Goal: Transaction & Acquisition: Purchase product/service

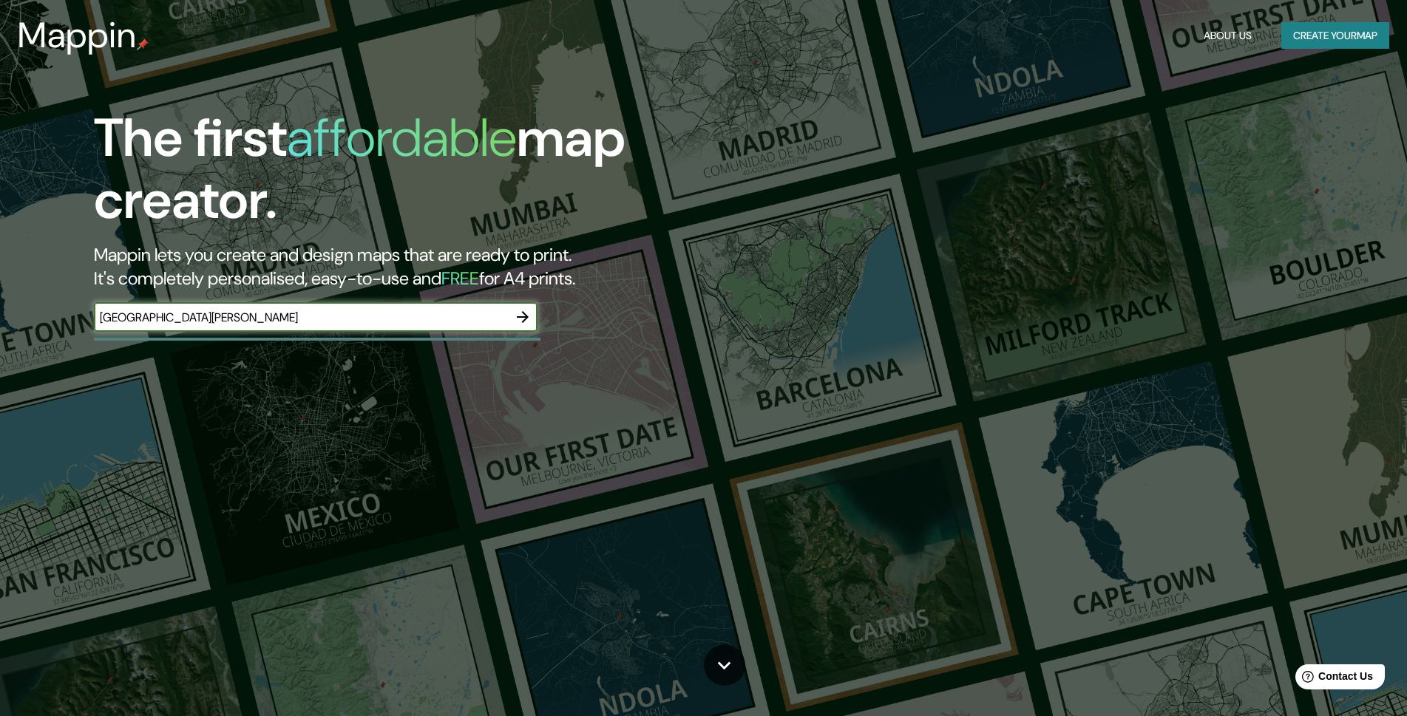
type input "[GEOGRAPHIC_DATA][PERSON_NAME]"
click at [521, 318] on icon "button" at bounding box center [523, 317] width 12 height 12
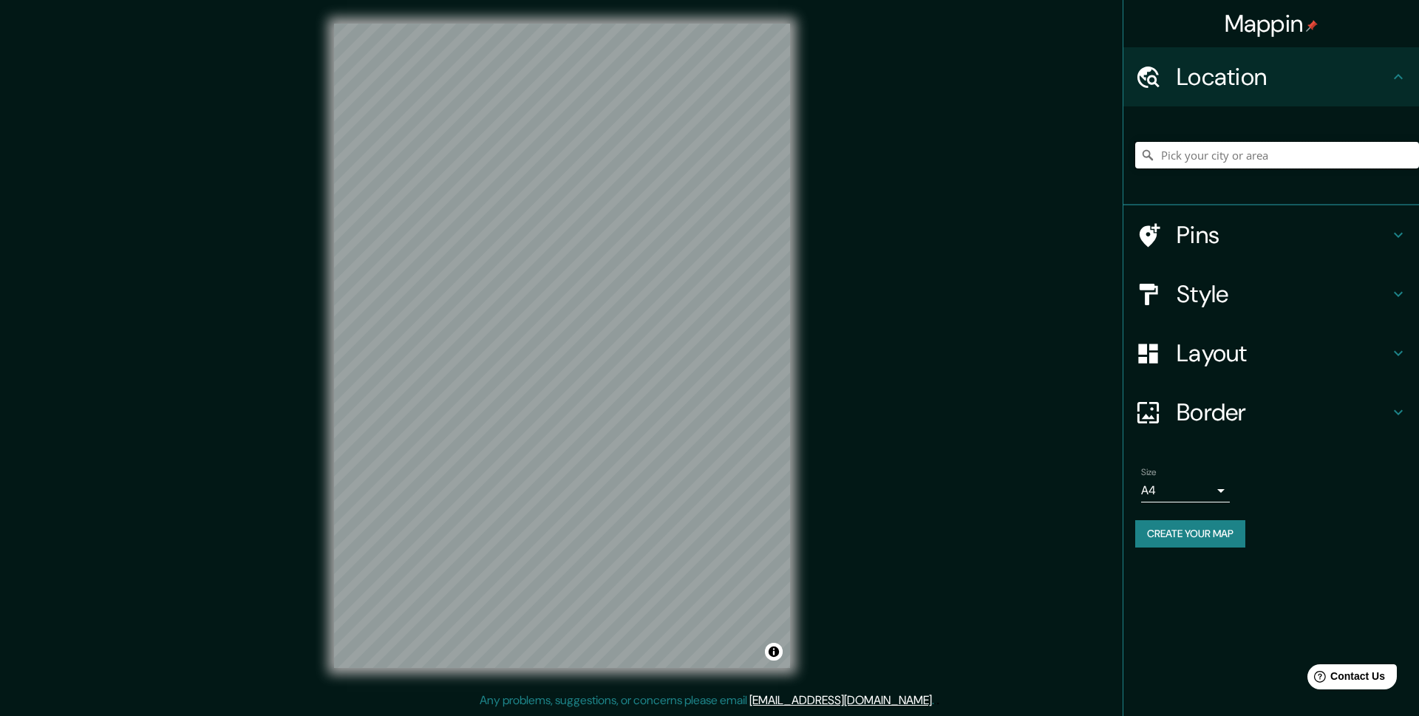
click at [1220, 159] on input "Pick your city or area" at bounding box center [1277, 155] width 284 height 27
click at [836, 599] on div "Mappin Location Pins Style Layout Border Choose a border. Hint : you can make l…" at bounding box center [709, 358] width 1419 height 716
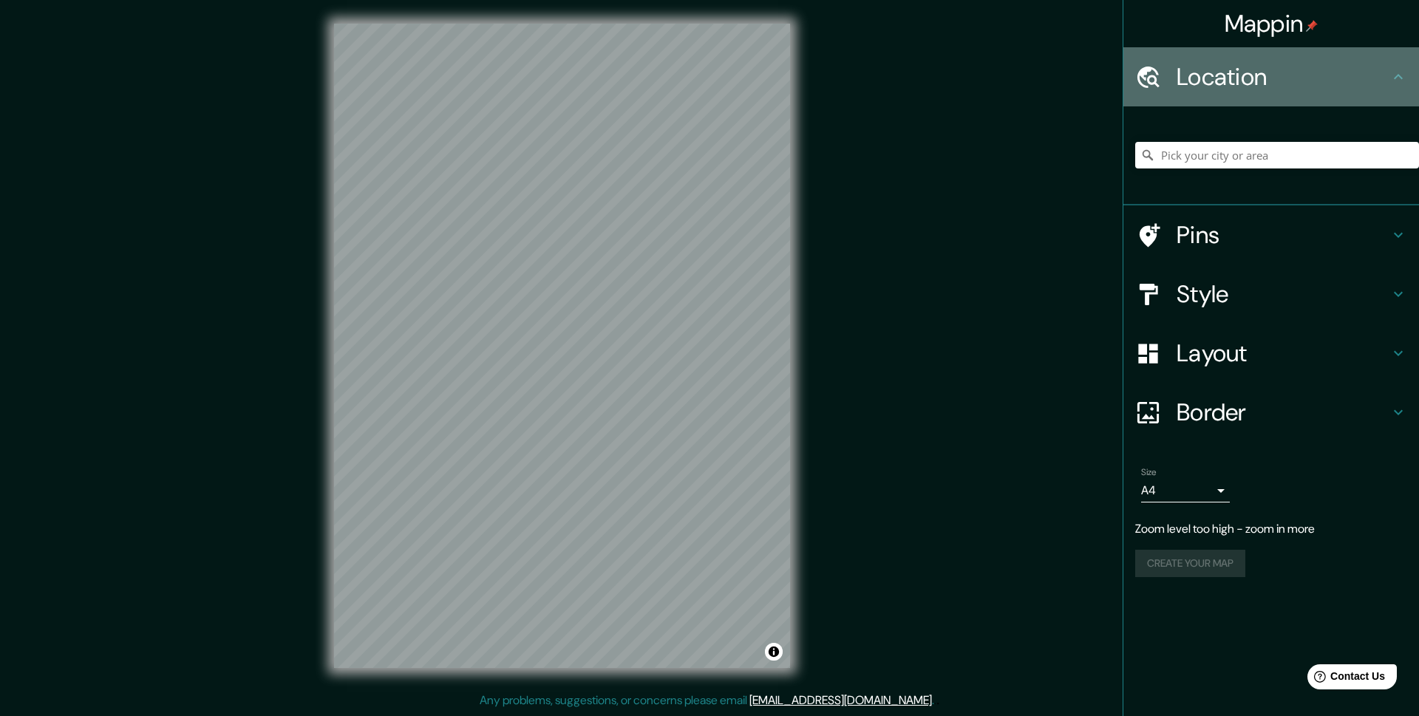
click at [1237, 98] on div "Location" at bounding box center [1272, 76] width 296 height 59
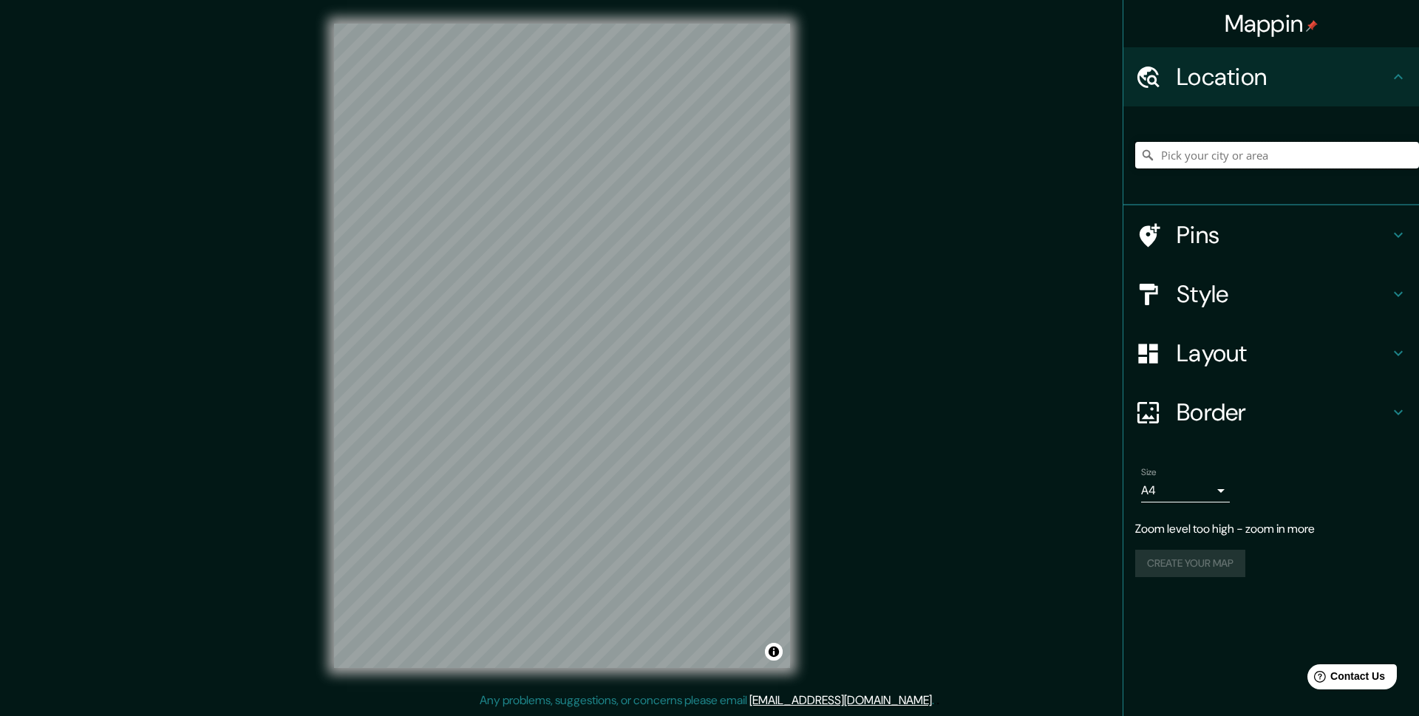
click at [1226, 150] on input "Pick your city or area" at bounding box center [1277, 155] width 284 height 27
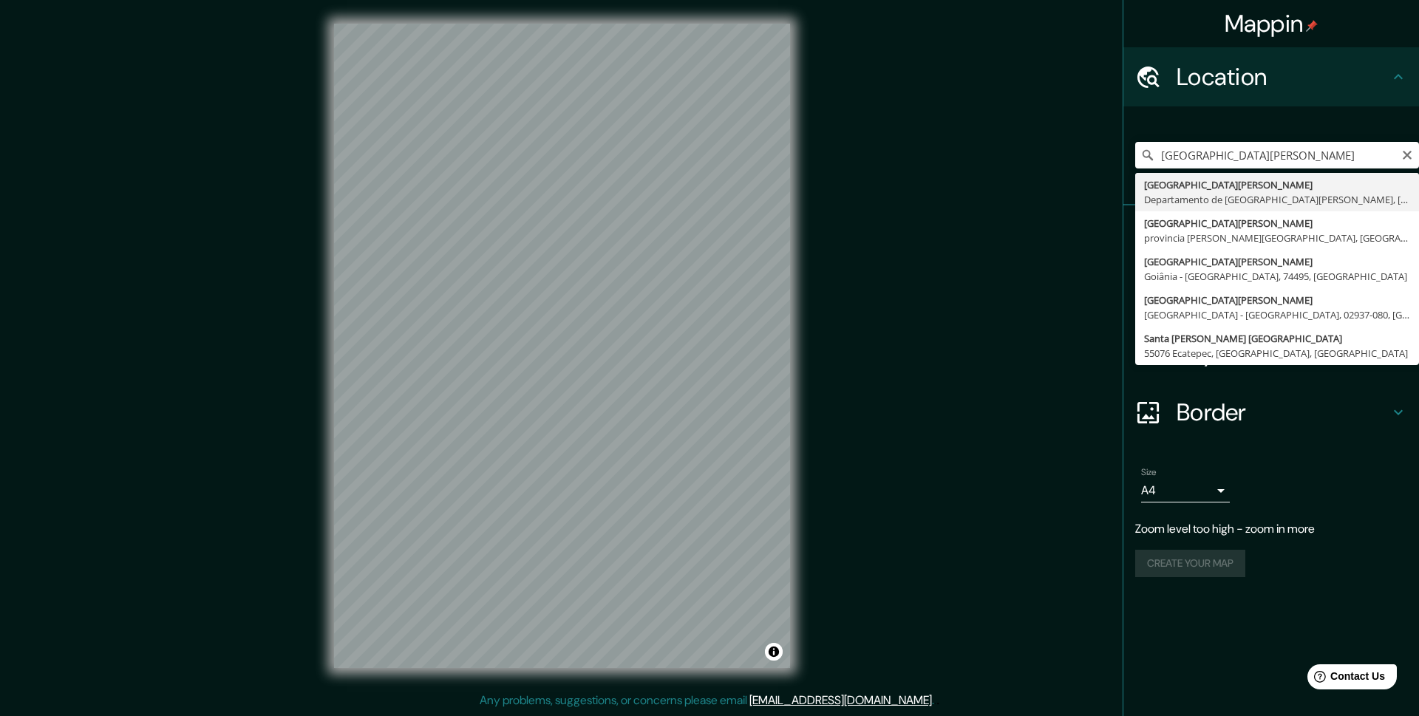
type input "Santa Cruz de la Sierra, Departamento de Santa Cruz, Bolivia"
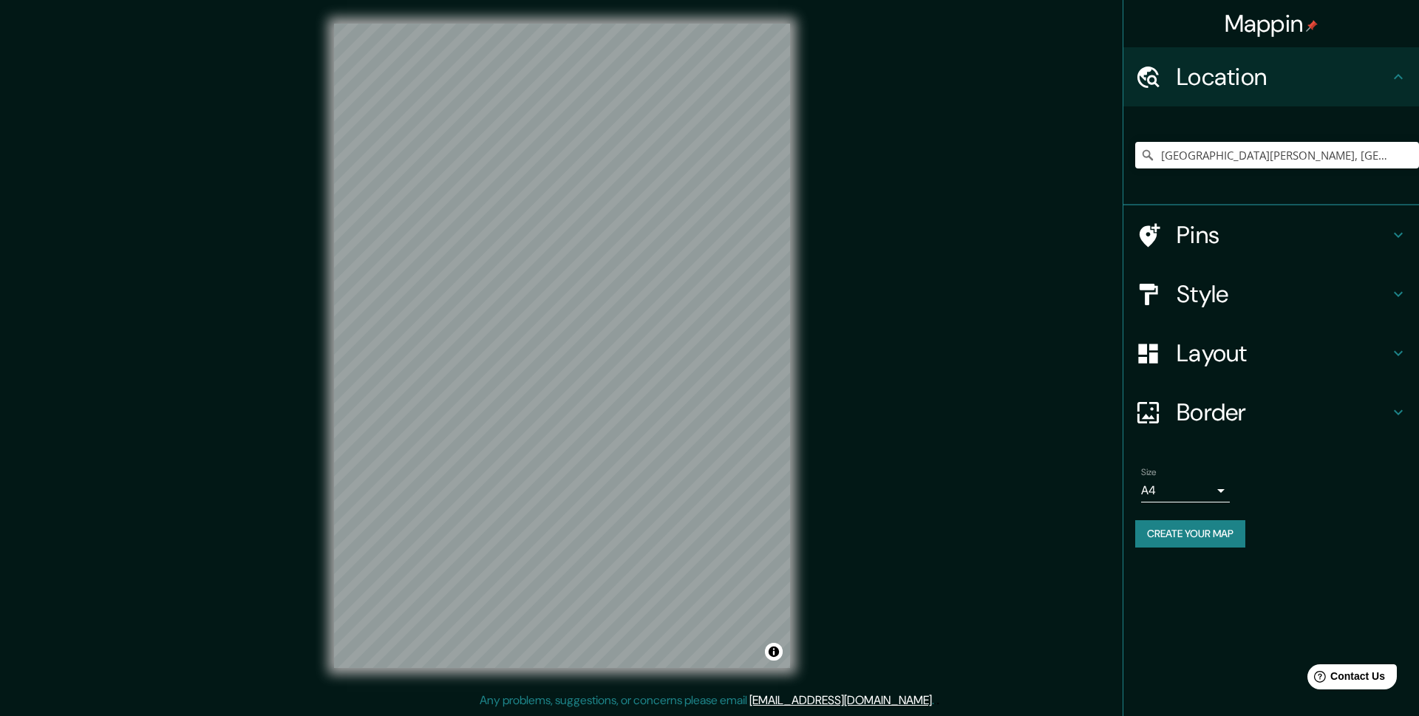
click at [1404, 290] on icon at bounding box center [1399, 294] width 18 height 18
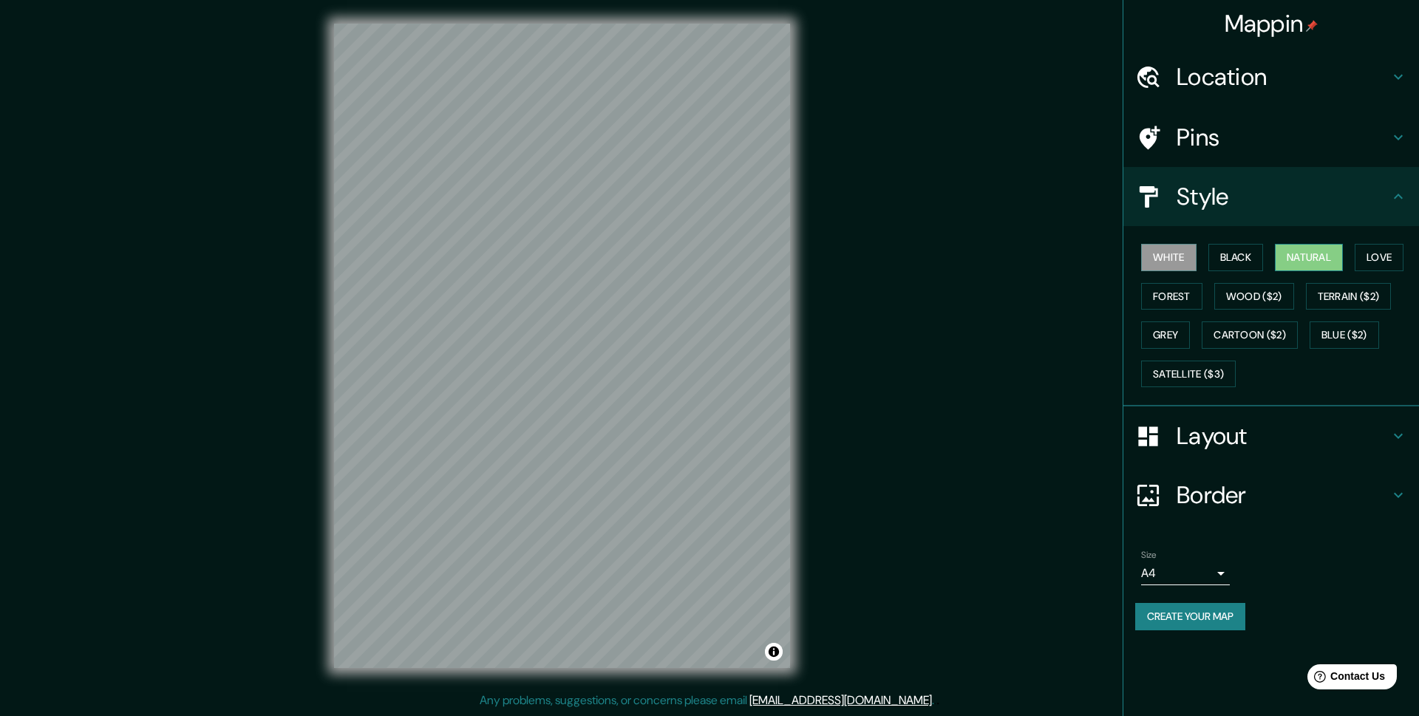
click at [1296, 265] on button "Natural" at bounding box center [1309, 257] width 68 height 27
click at [1386, 258] on button "Love" at bounding box center [1379, 257] width 49 height 27
click at [1155, 342] on button "Grey" at bounding box center [1165, 335] width 49 height 27
click at [1220, 343] on button "Cartoon ($2)" at bounding box center [1250, 335] width 96 height 27
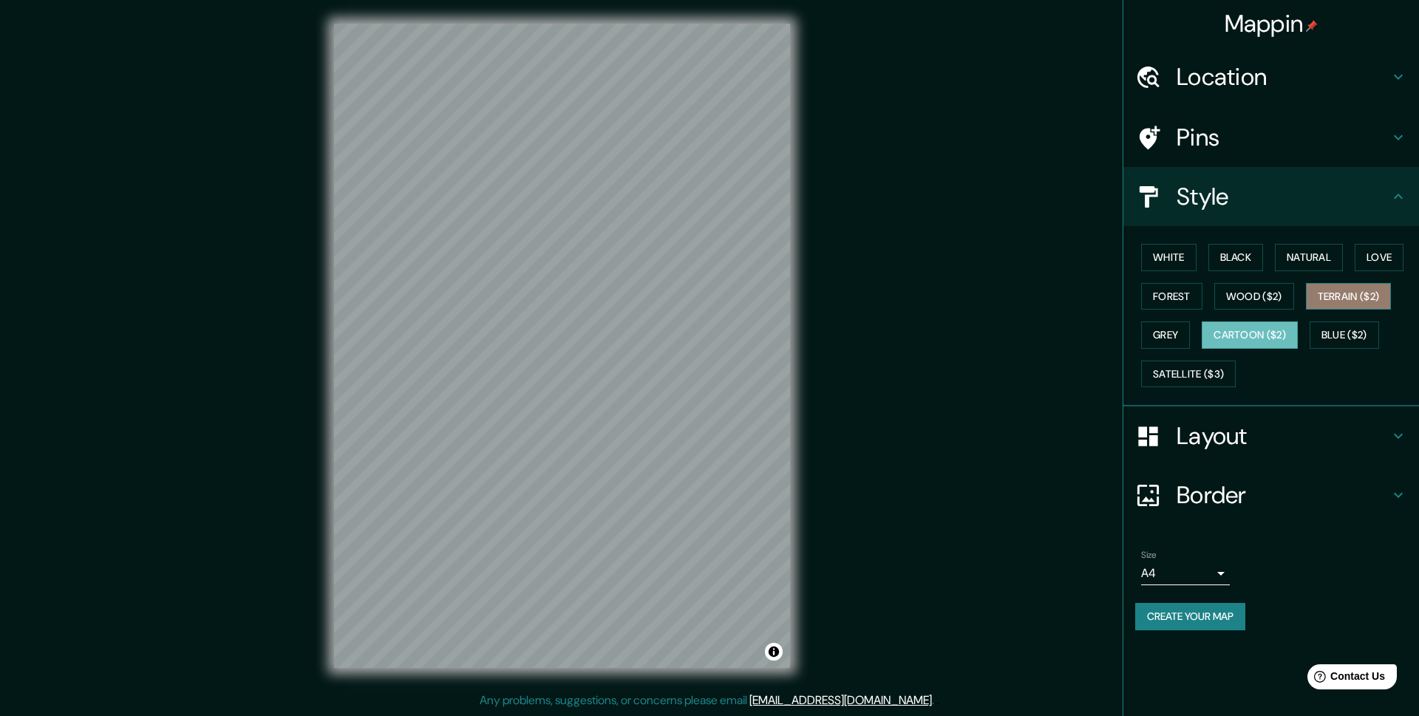
click at [1354, 295] on button "Terrain ($2)" at bounding box center [1349, 296] width 86 height 27
click at [1263, 300] on button "Wood ($2)" at bounding box center [1254, 296] width 80 height 27
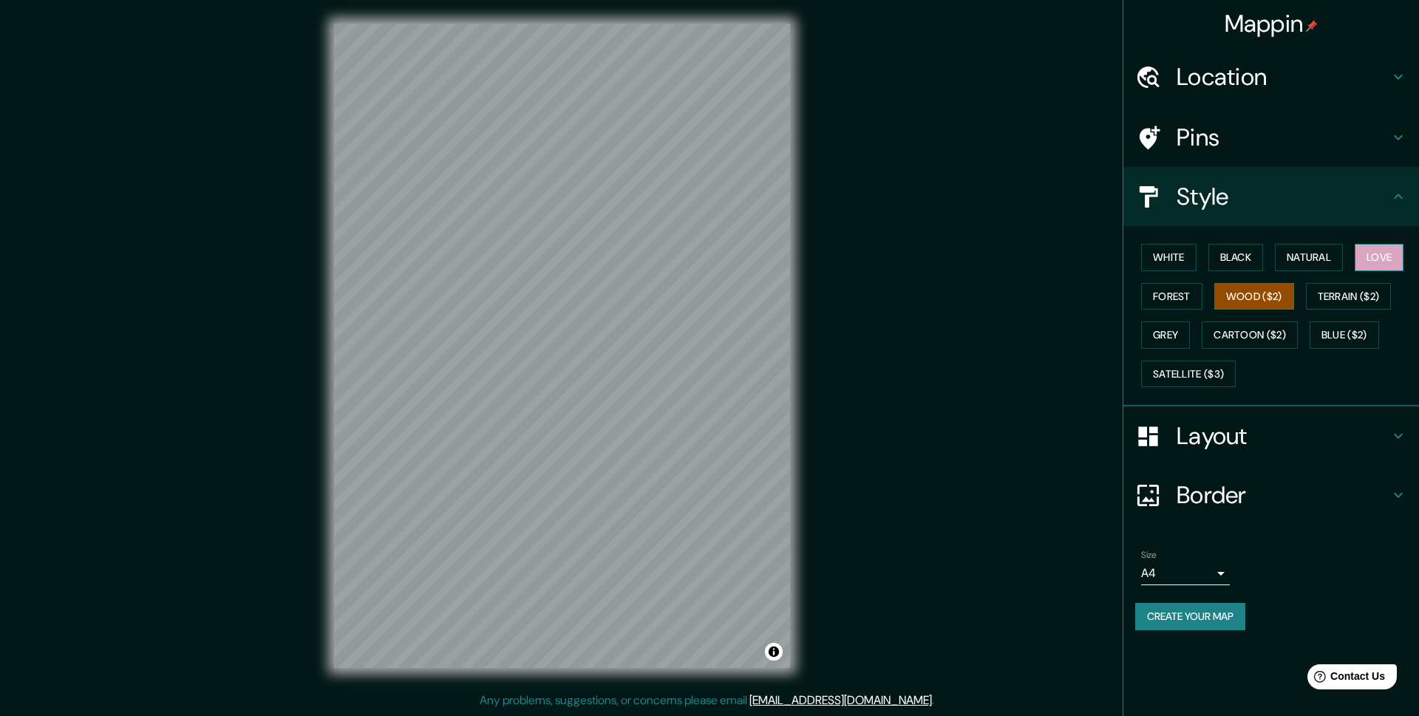
click at [1393, 257] on button "Love" at bounding box center [1379, 257] width 49 height 27
click at [1172, 335] on button "Grey" at bounding box center [1165, 335] width 49 height 27
click at [1368, 255] on button "Love" at bounding box center [1379, 257] width 49 height 27
click at [1180, 378] on button "Satellite ($3)" at bounding box center [1188, 374] width 95 height 27
click at [1170, 342] on button "Grey" at bounding box center [1165, 335] width 49 height 27
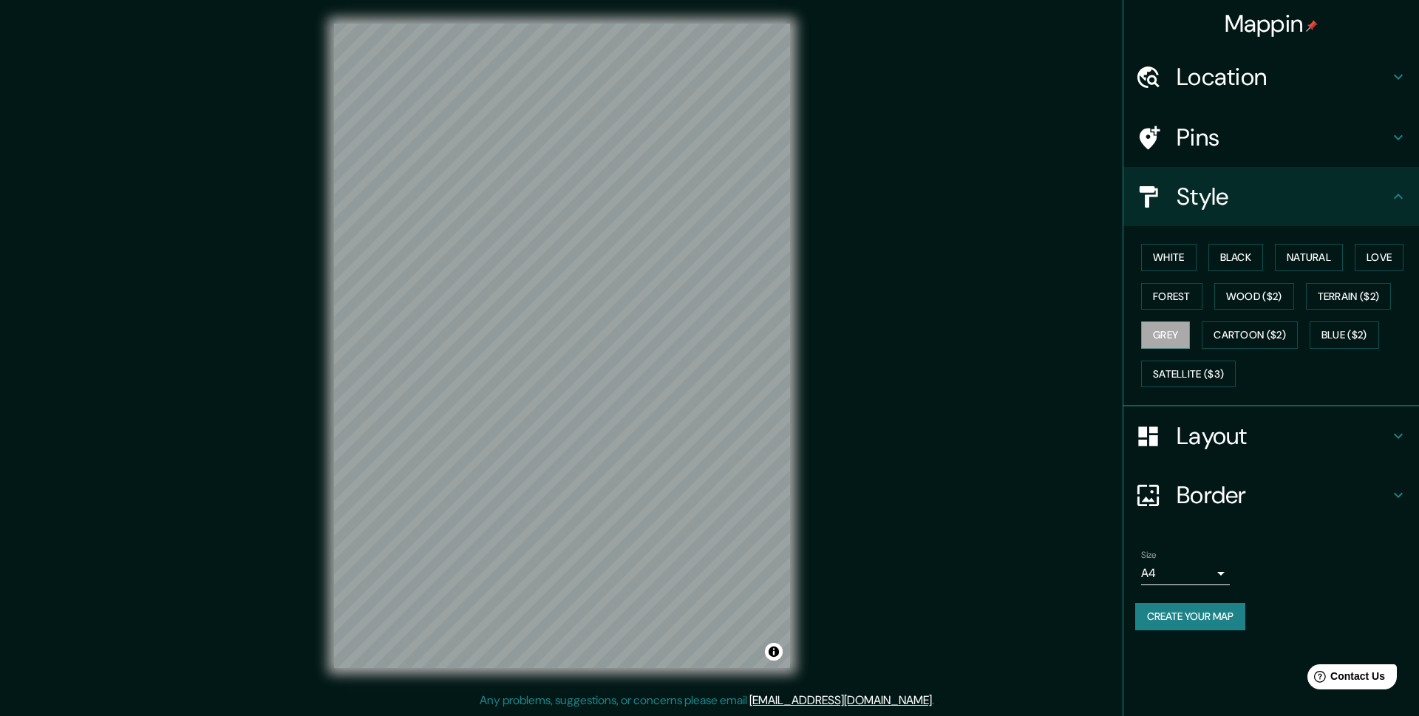
click at [1387, 130] on h4 "Pins" at bounding box center [1283, 138] width 213 height 30
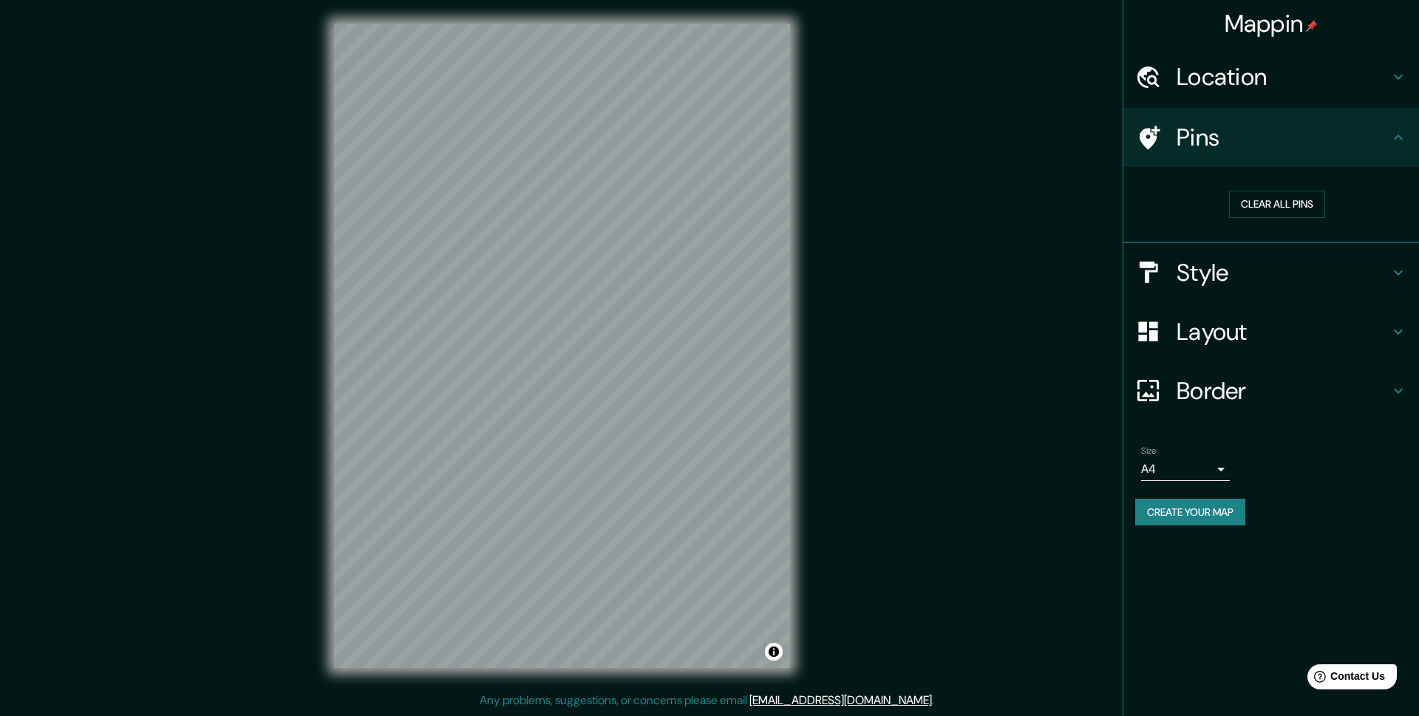
click at [1387, 133] on h4 "Pins" at bounding box center [1283, 138] width 213 height 30
click at [1394, 135] on icon at bounding box center [1399, 138] width 18 height 18
click at [1356, 391] on h4 "Border" at bounding box center [1283, 391] width 213 height 30
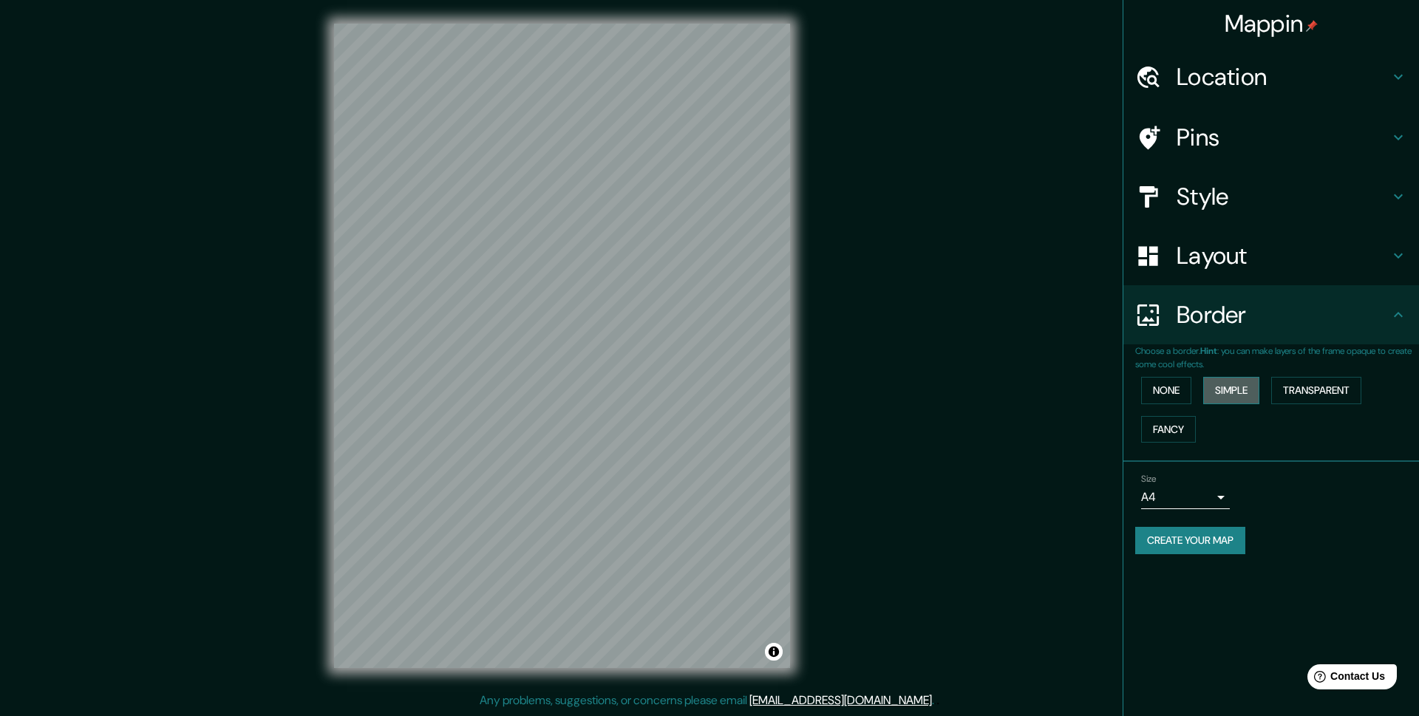
click at [1227, 395] on button "Simple" at bounding box center [1231, 390] width 56 height 27
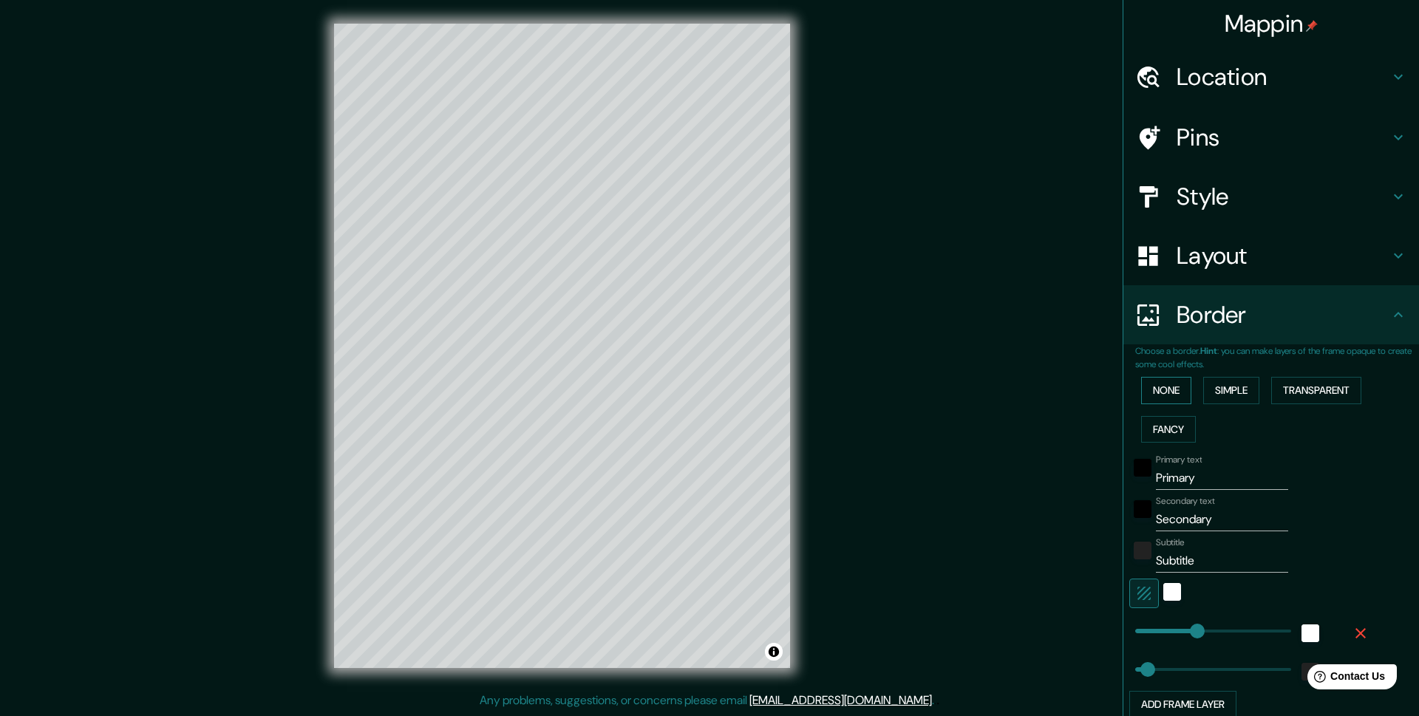
click at [1169, 382] on button "None" at bounding box center [1166, 390] width 50 height 27
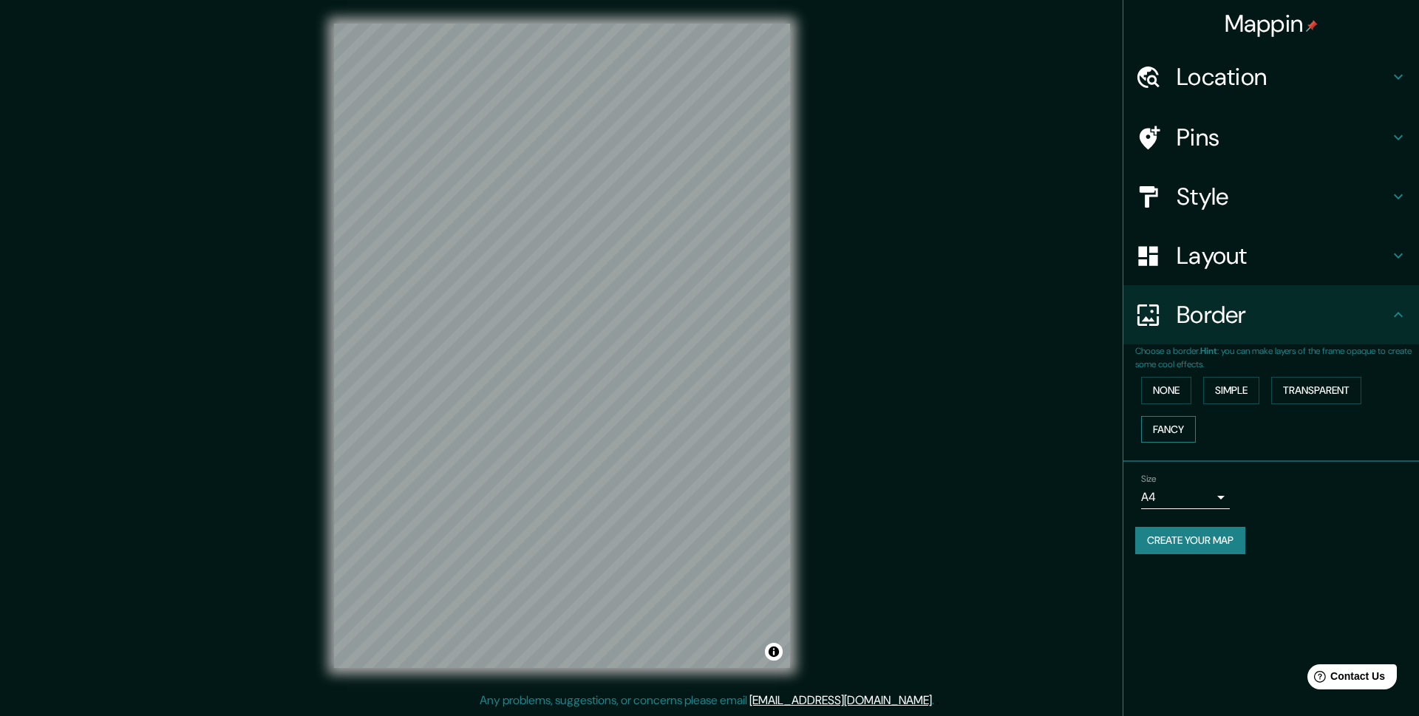
click at [1174, 427] on button "Fancy" at bounding box center [1168, 429] width 55 height 27
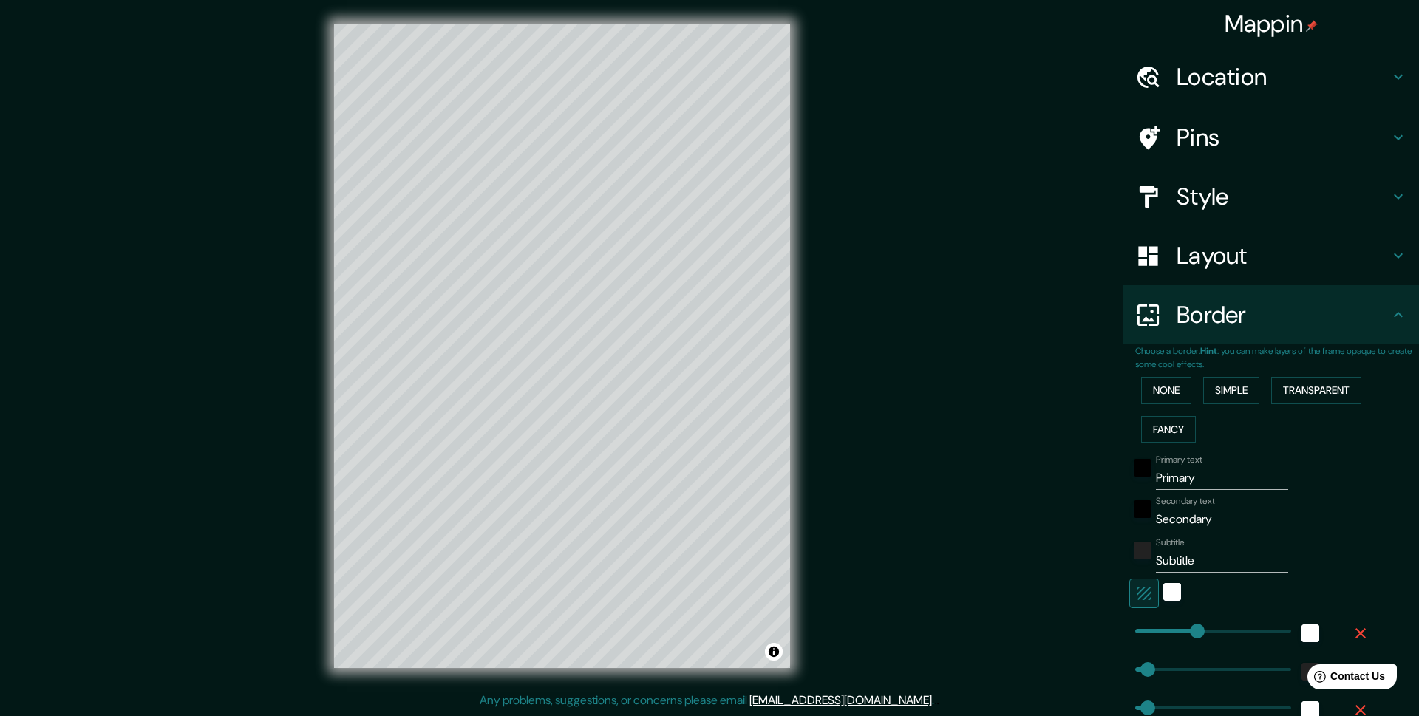
click at [1329, 373] on div "None Simple Transparent Fancy" at bounding box center [1277, 410] width 284 height 78
click at [1333, 388] on button "Transparent" at bounding box center [1316, 390] width 90 height 27
click at [1182, 439] on button "Fancy" at bounding box center [1168, 429] width 55 height 27
type input "247"
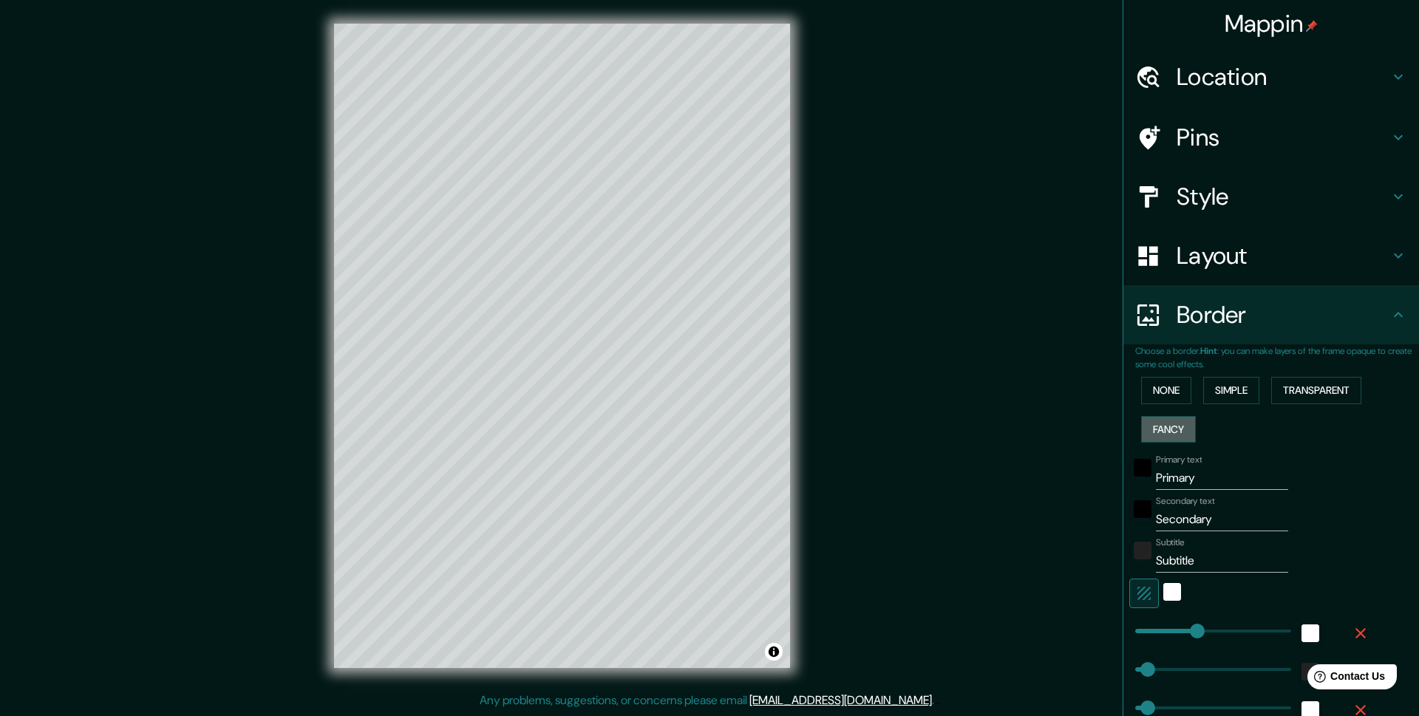
type input "49"
type input "25"
click at [1183, 393] on button "None" at bounding box center [1166, 390] width 50 height 27
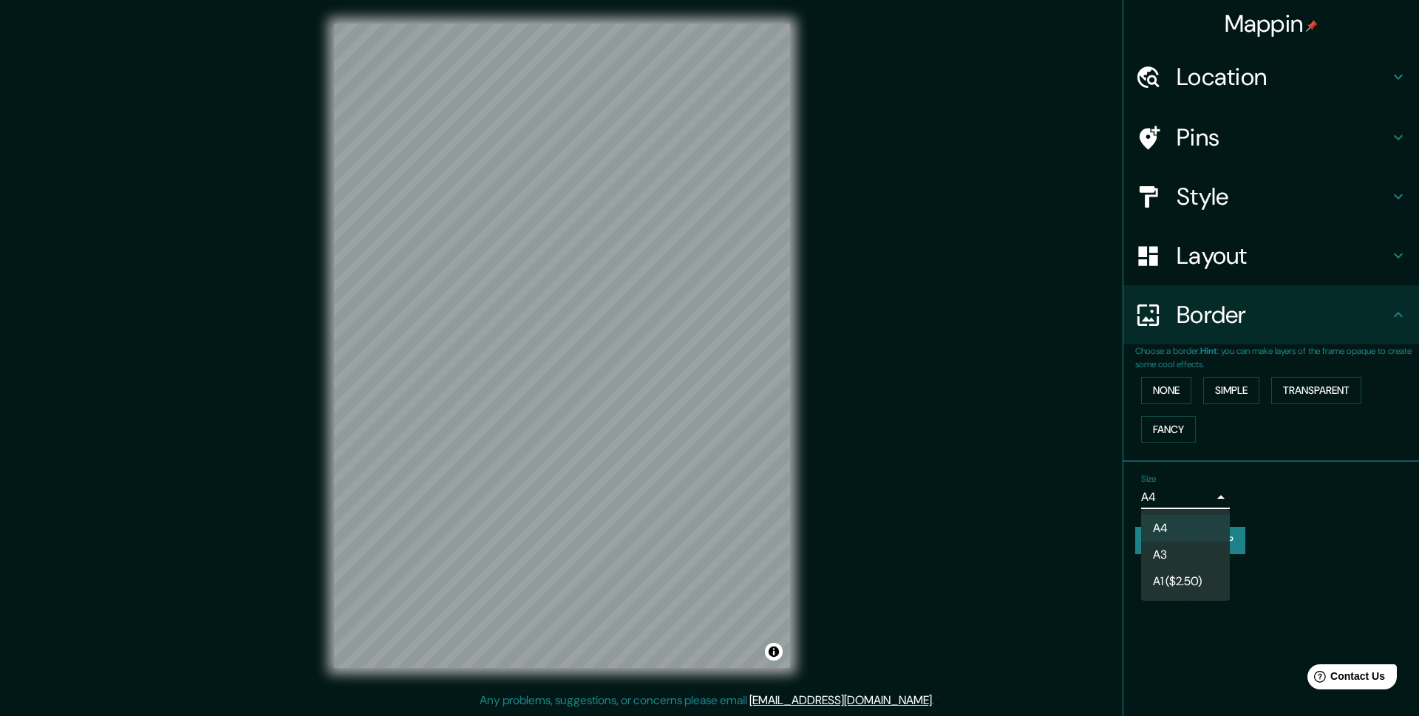
click at [1223, 499] on body "Mappin Location Santa Cruz de la Sierra, Departamento de Santa Cruz, Bolivia Pi…" at bounding box center [709, 358] width 1419 height 716
click at [1357, 558] on div at bounding box center [709, 358] width 1419 height 716
click at [1224, 541] on button "Create your map" at bounding box center [1190, 540] width 110 height 27
click at [1192, 534] on button "Create your map" at bounding box center [1190, 540] width 110 height 27
click at [882, 305] on div "Mappin Location Santa Cruz de la Sierra, Departamento de Santa Cruz, Bolivia Pi…" at bounding box center [709, 358] width 1419 height 716
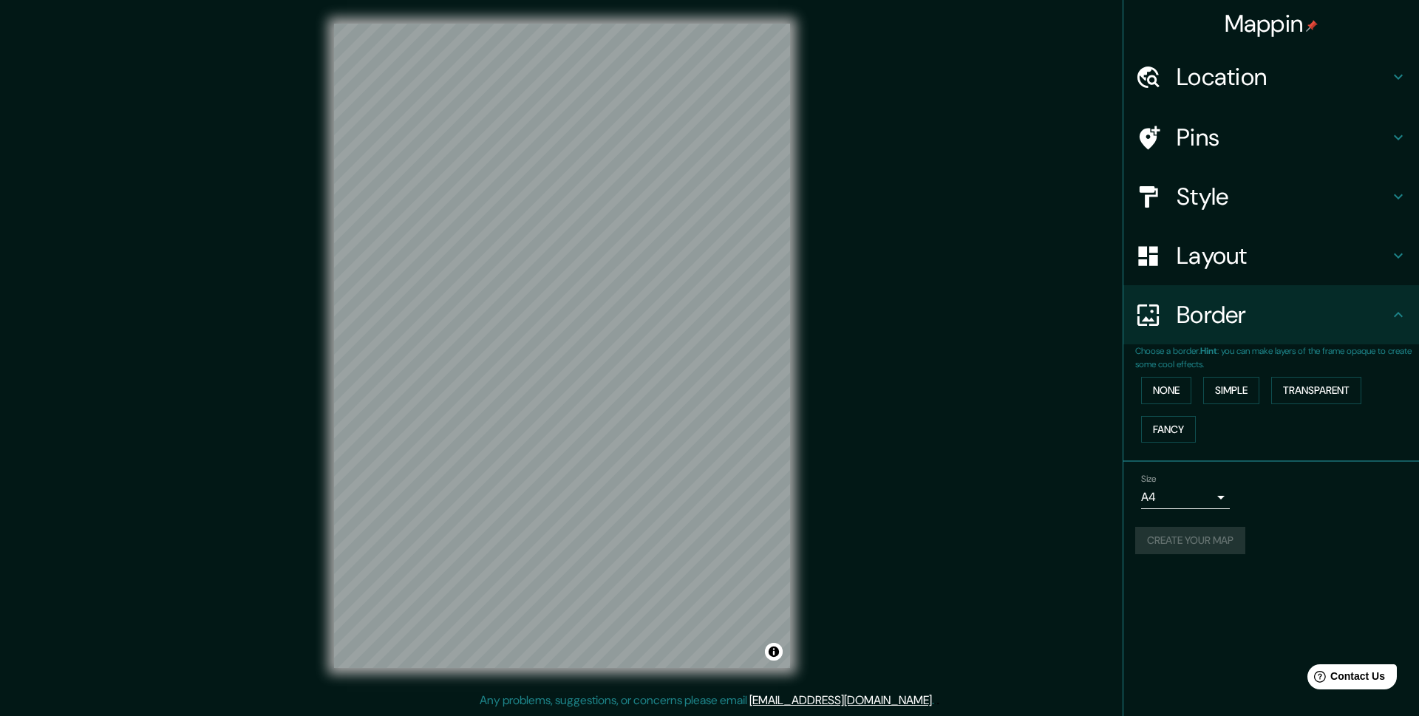
click at [1398, 256] on icon at bounding box center [1399, 256] width 18 height 18
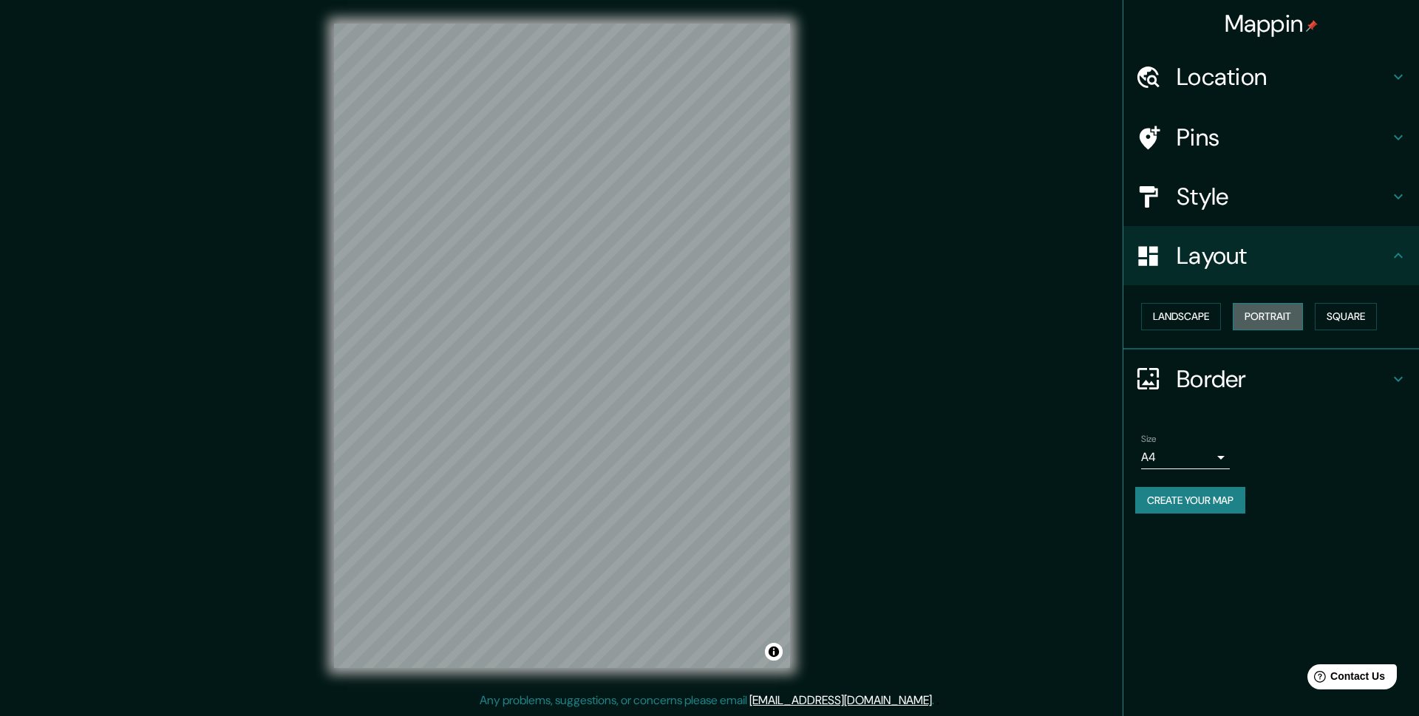
click at [1288, 325] on button "Portrait" at bounding box center [1268, 316] width 70 height 27
click at [1209, 323] on button "Landscape" at bounding box center [1181, 316] width 80 height 27
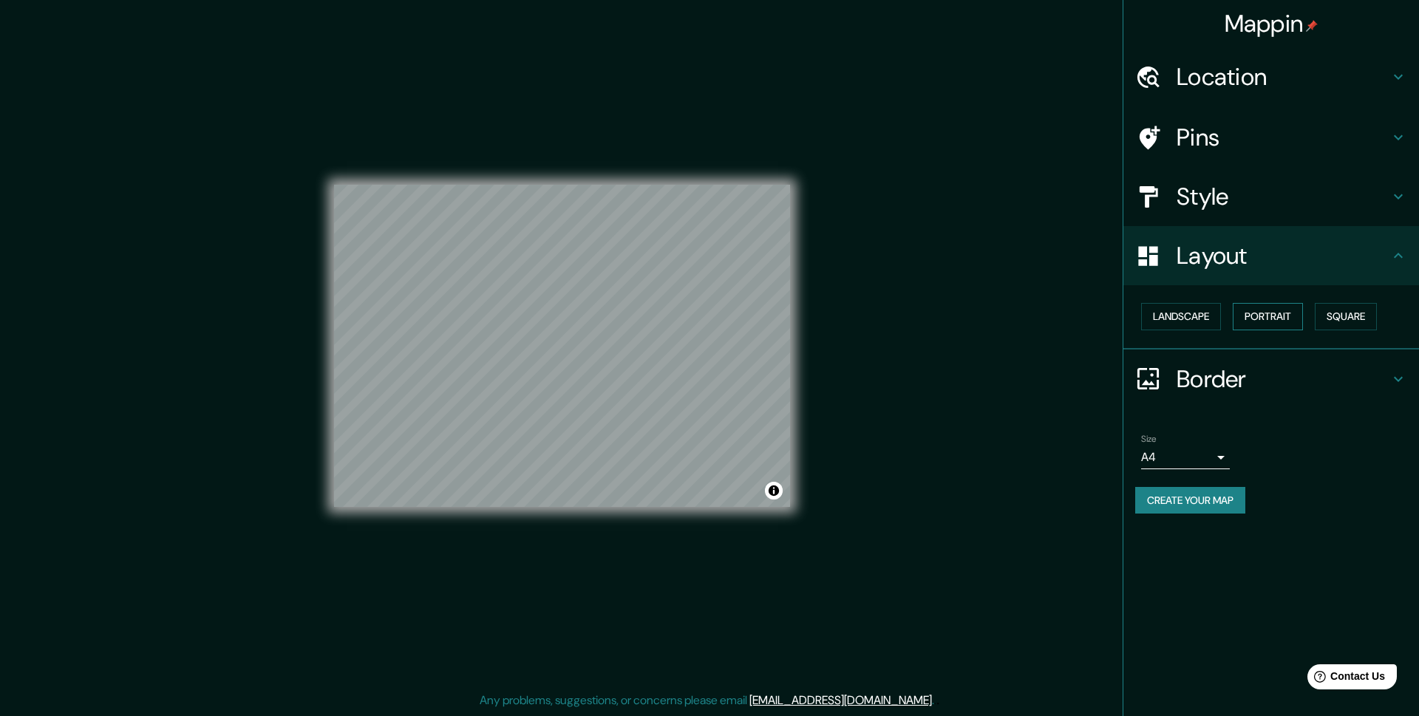
click at [1267, 322] on button "Portrait" at bounding box center [1268, 316] width 70 height 27
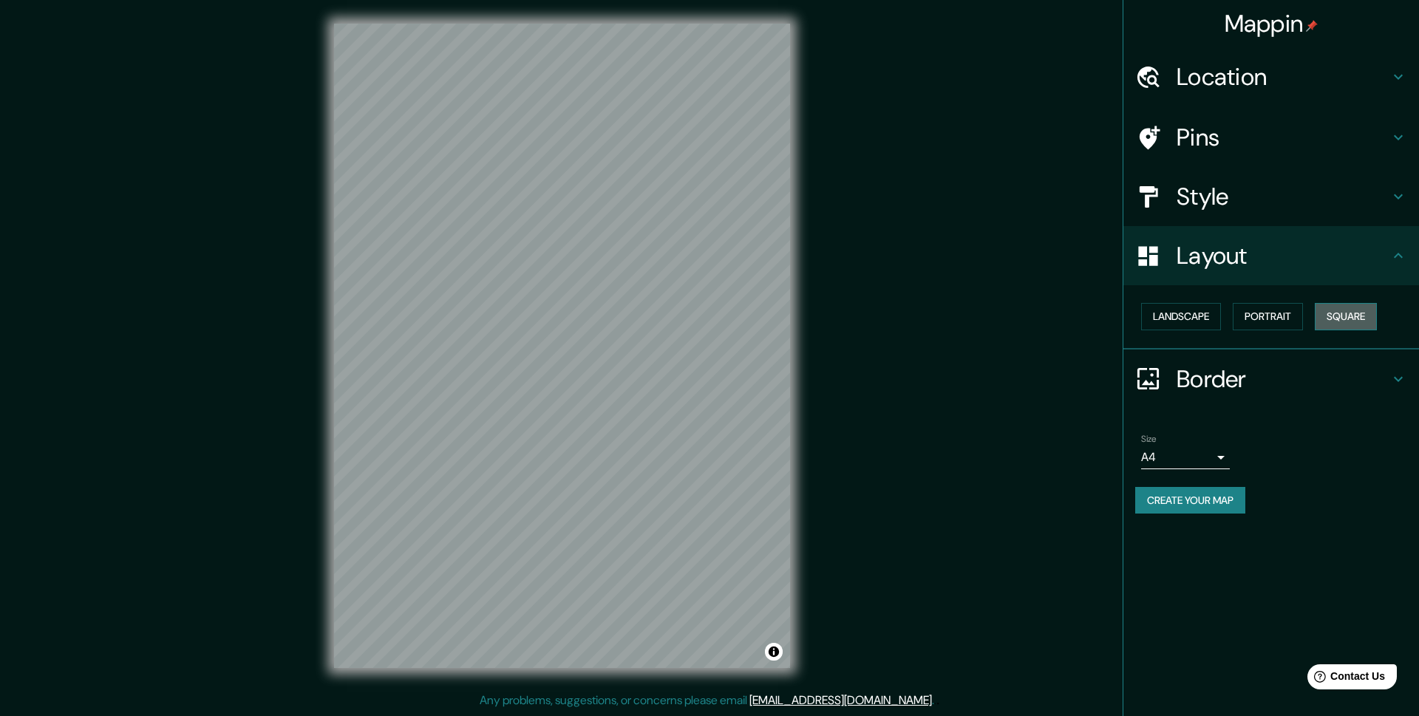
click at [1363, 322] on button "Square" at bounding box center [1346, 316] width 62 height 27
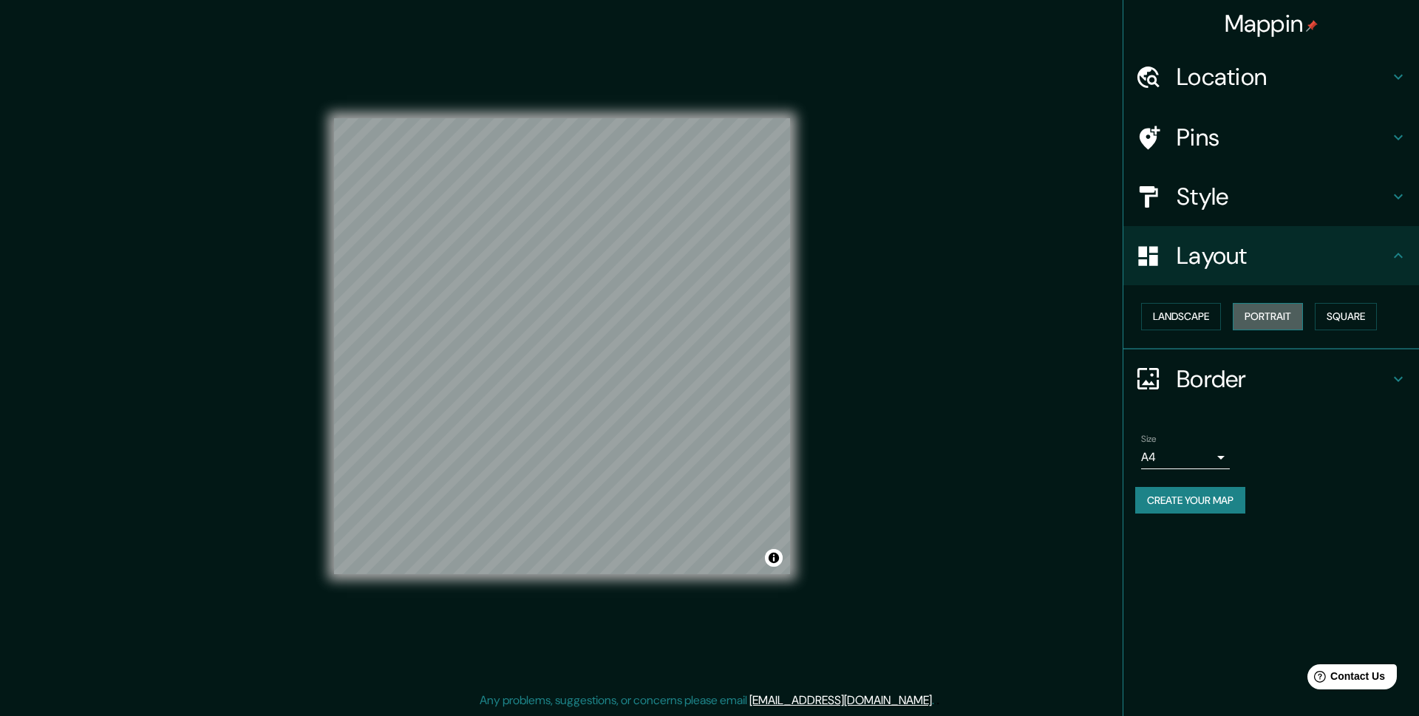
click at [1274, 319] on button "Portrait" at bounding box center [1268, 316] width 70 height 27
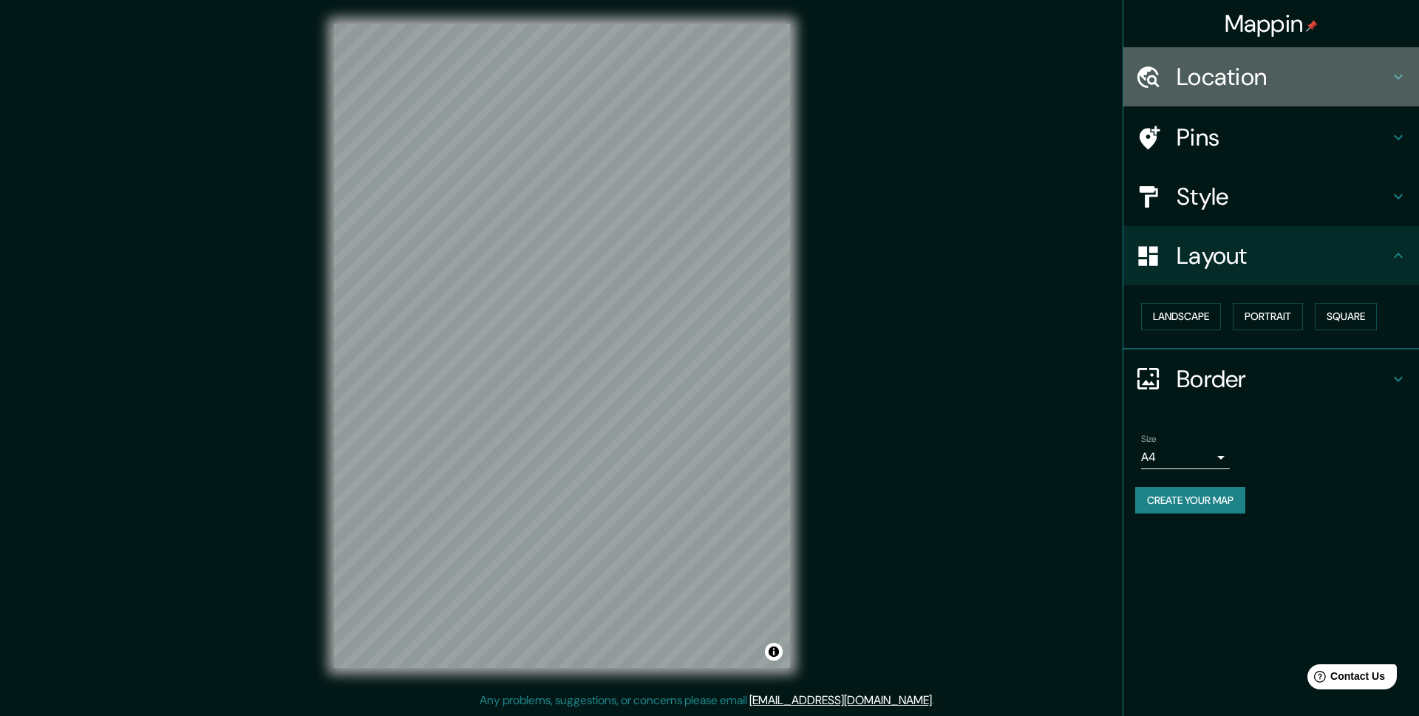
click at [1400, 81] on icon at bounding box center [1399, 77] width 18 height 18
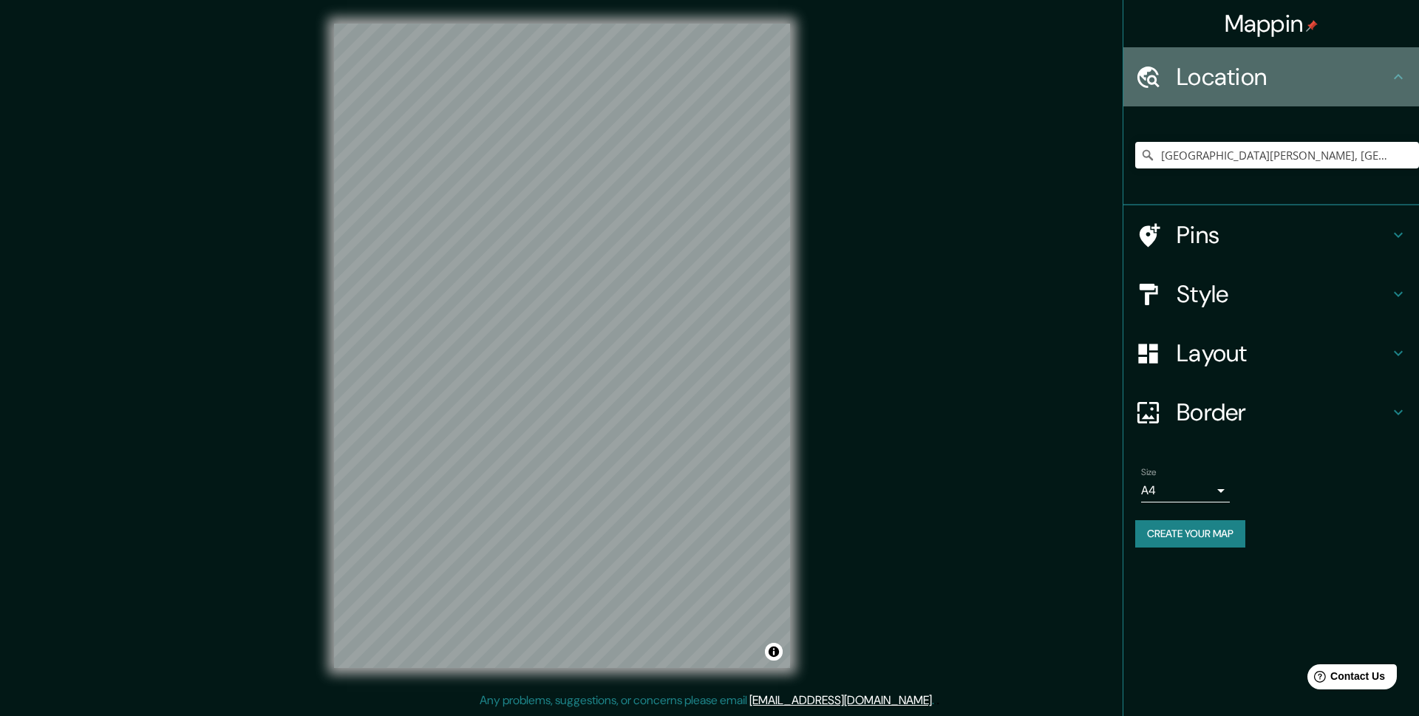
click at [1400, 78] on icon at bounding box center [1399, 77] width 18 height 18
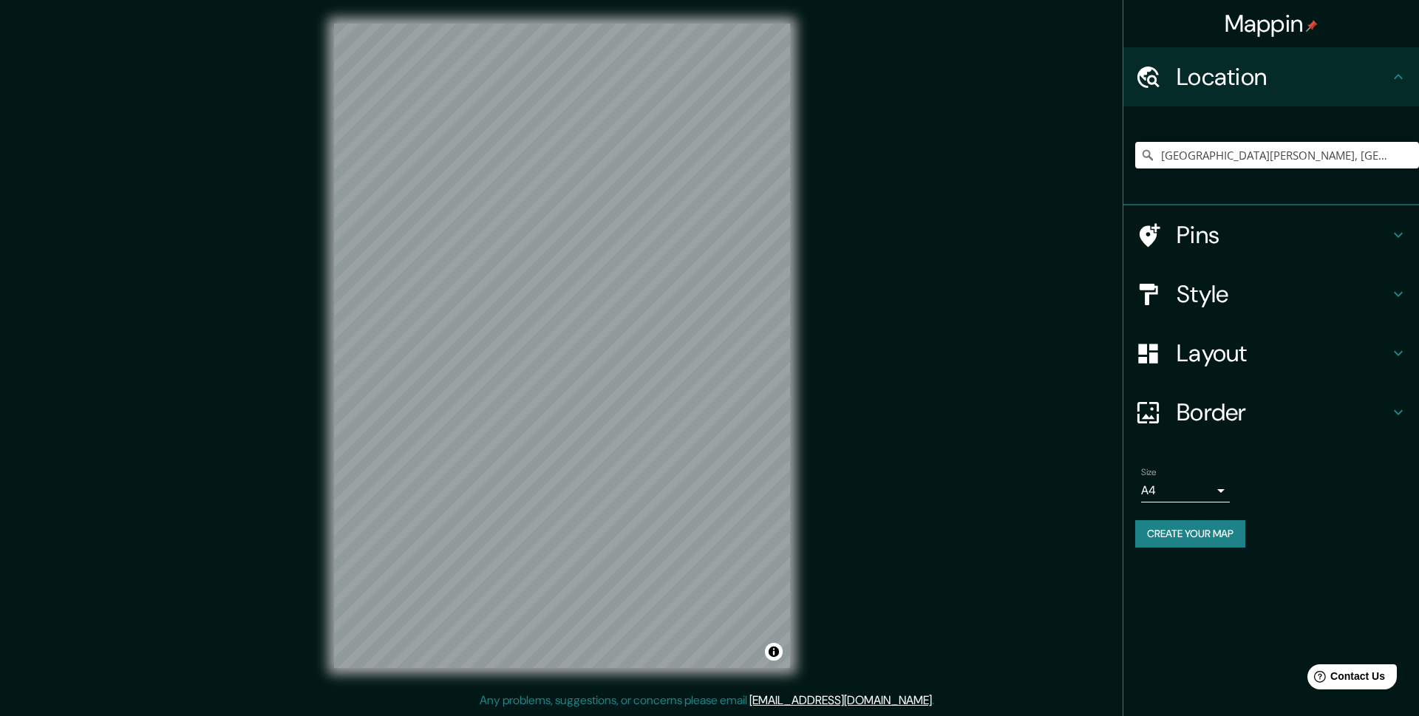
click at [1306, 531] on div "Create your map" at bounding box center [1271, 533] width 272 height 27
click at [1191, 531] on button "Create your map" at bounding box center [1190, 533] width 110 height 27
click at [952, 123] on div "Mappin Location Santa Cruz de la Sierra, Departamento de Santa Cruz, Bolivia Pi…" at bounding box center [709, 358] width 1419 height 716
click at [1402, 291] on icon at bounding box center [1399, 294] width 18 height 18
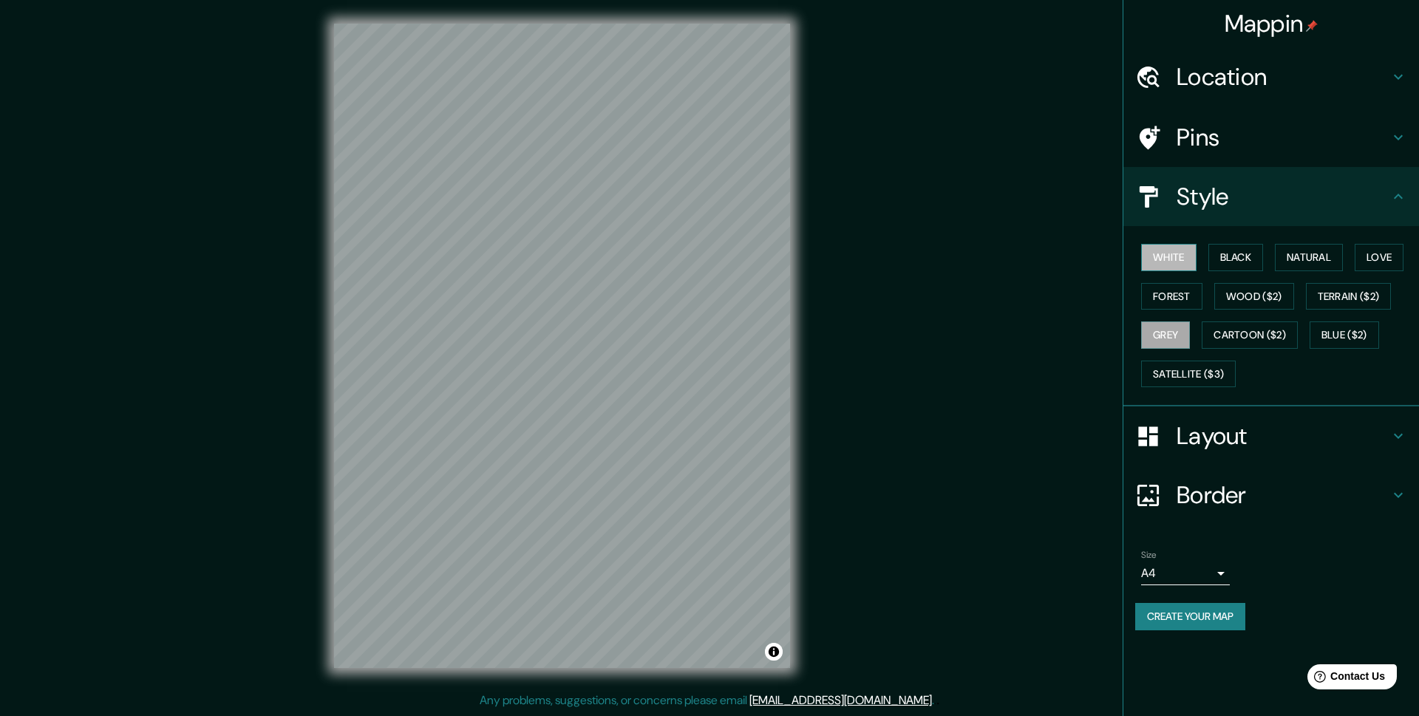
click at [1174, 254] on button "White" at bounding box center [1168, 257] width 55 height 27
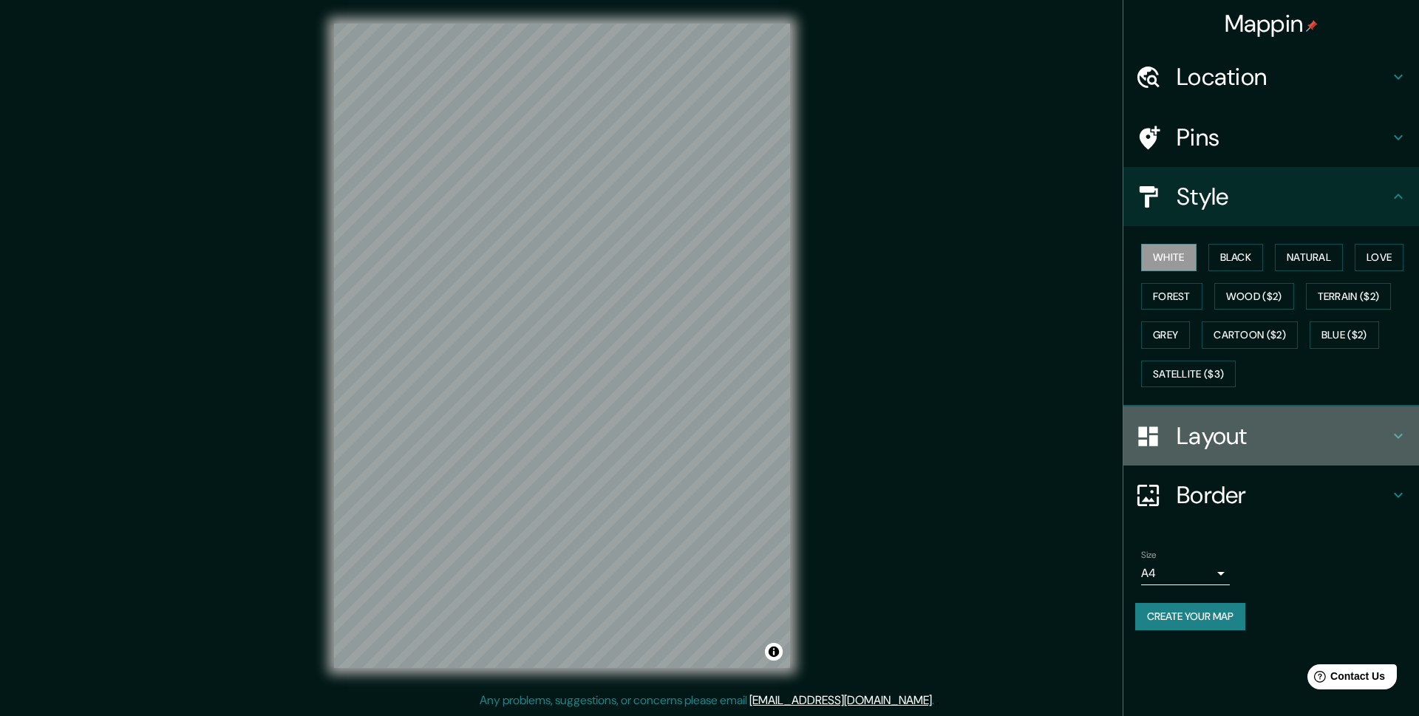
click at [1395, 427] on div "Layout" at bounding box center [1272, 436] width 296 height 59
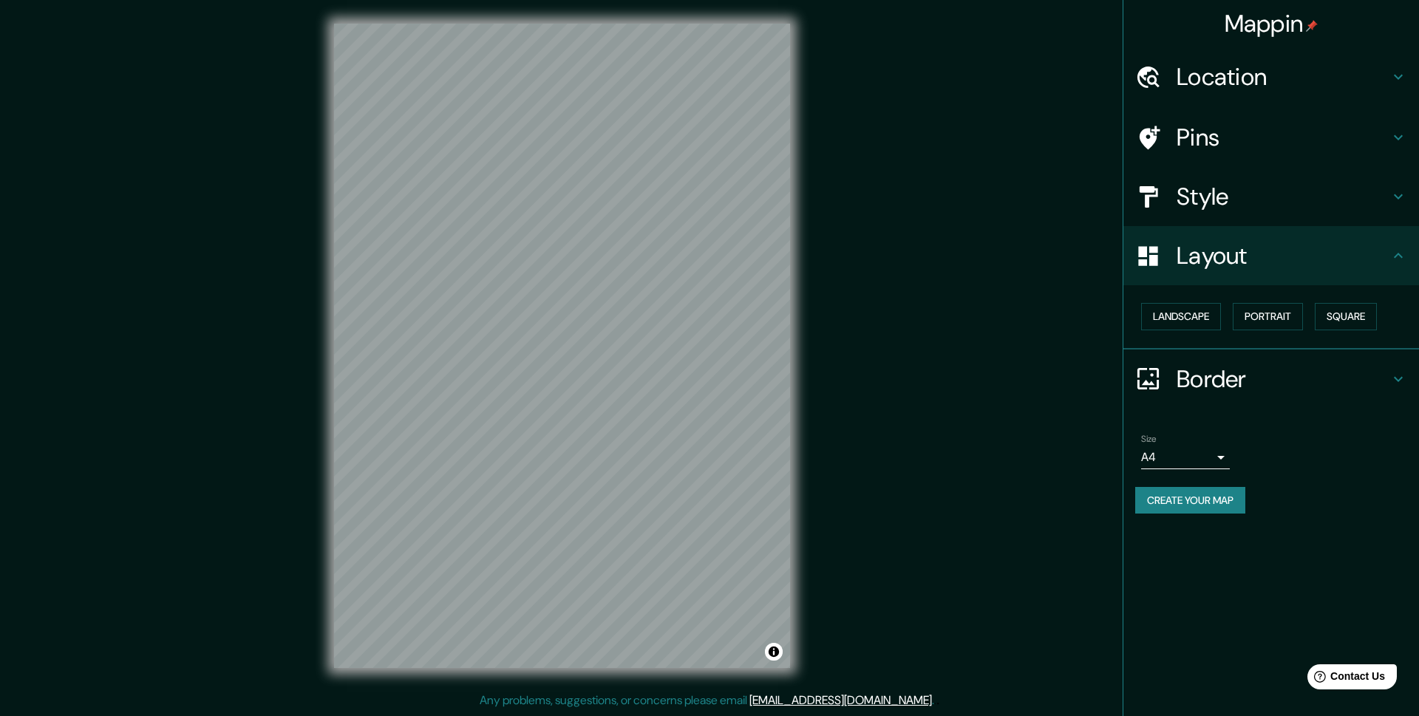
click at [1405, 376] on icon at bounding box center [1399, 379] width 18 height 18
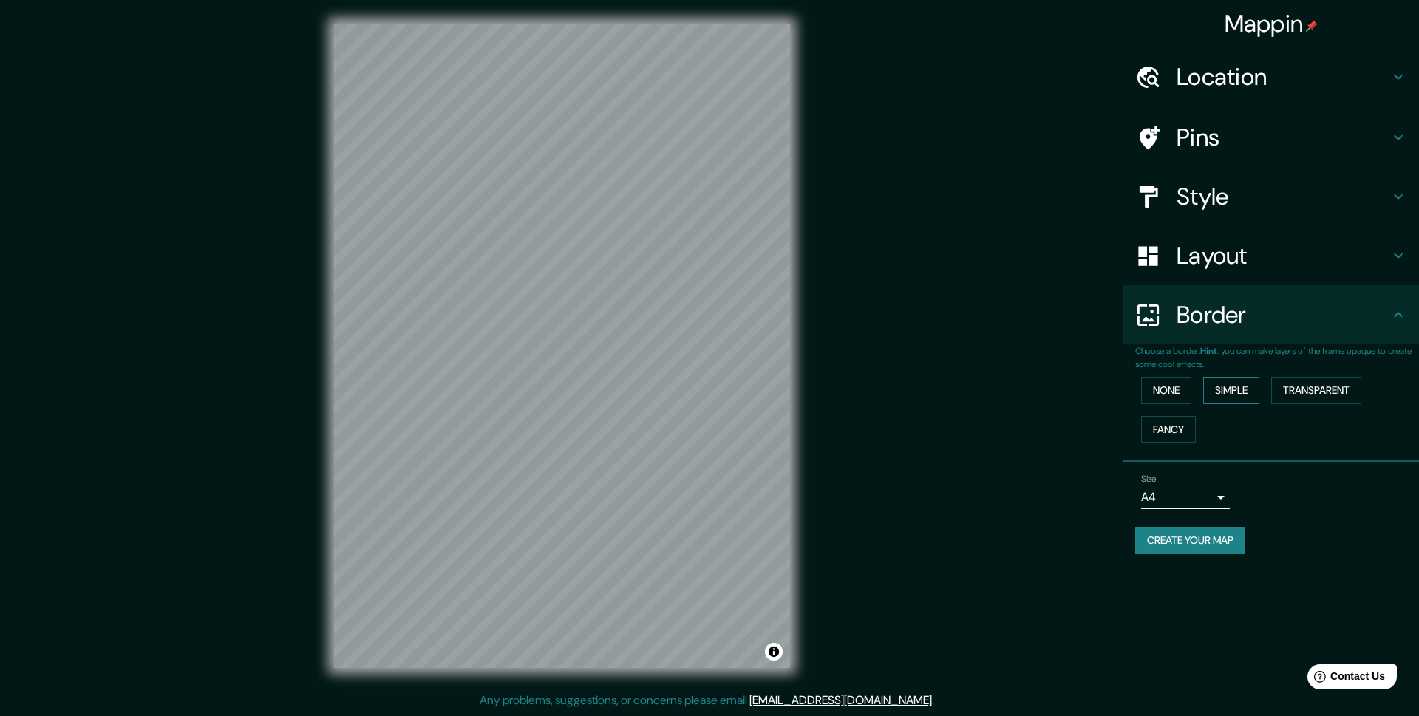
click at [1231, 385] on button "Simple" at bounding box center [1231, 390] width 56 height 27
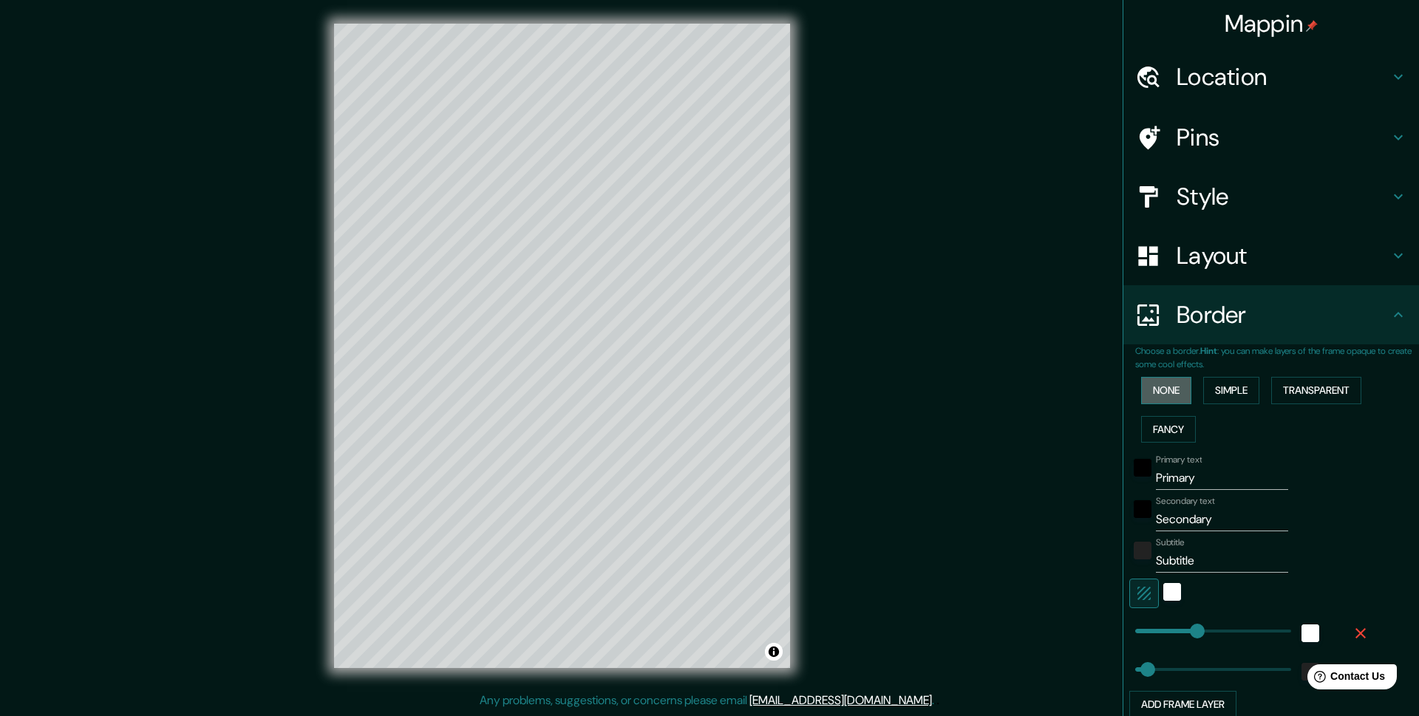
click at [1172, 390] on button "None" at bounding box center [1166, 390] width 50 height 27
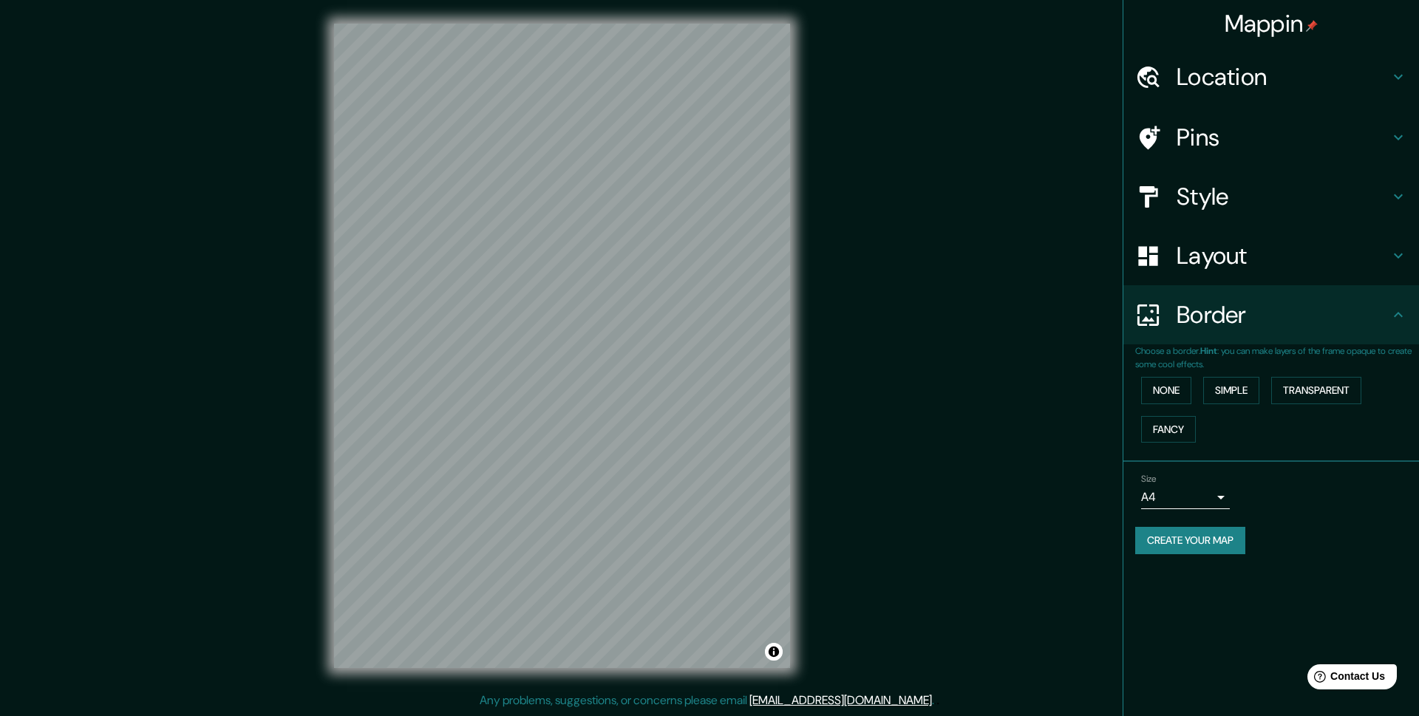
click at [1221, 546] on button "Create your map" at bounding box center [1190, 540] width 110 height 27
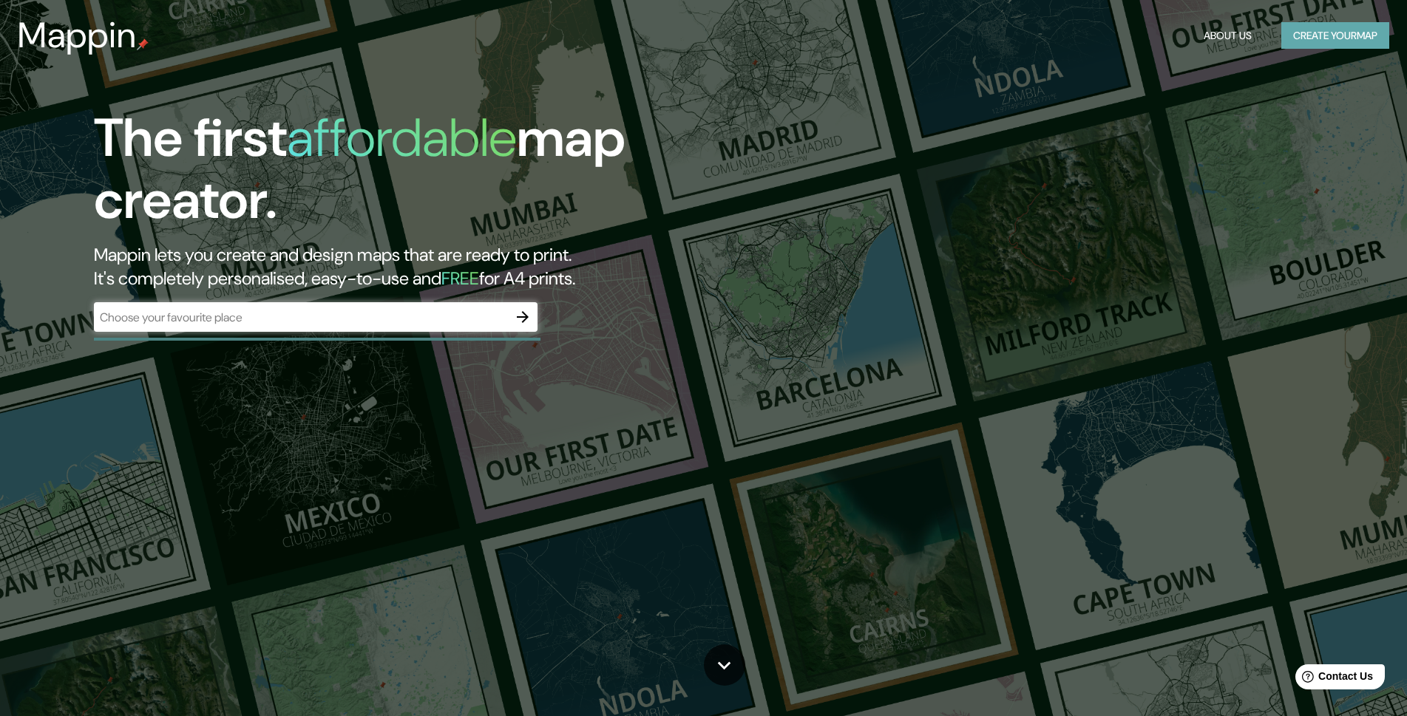
click at [1332, 42] on button "Create your map" at bounding box center [1335, 35] width 108 height 27
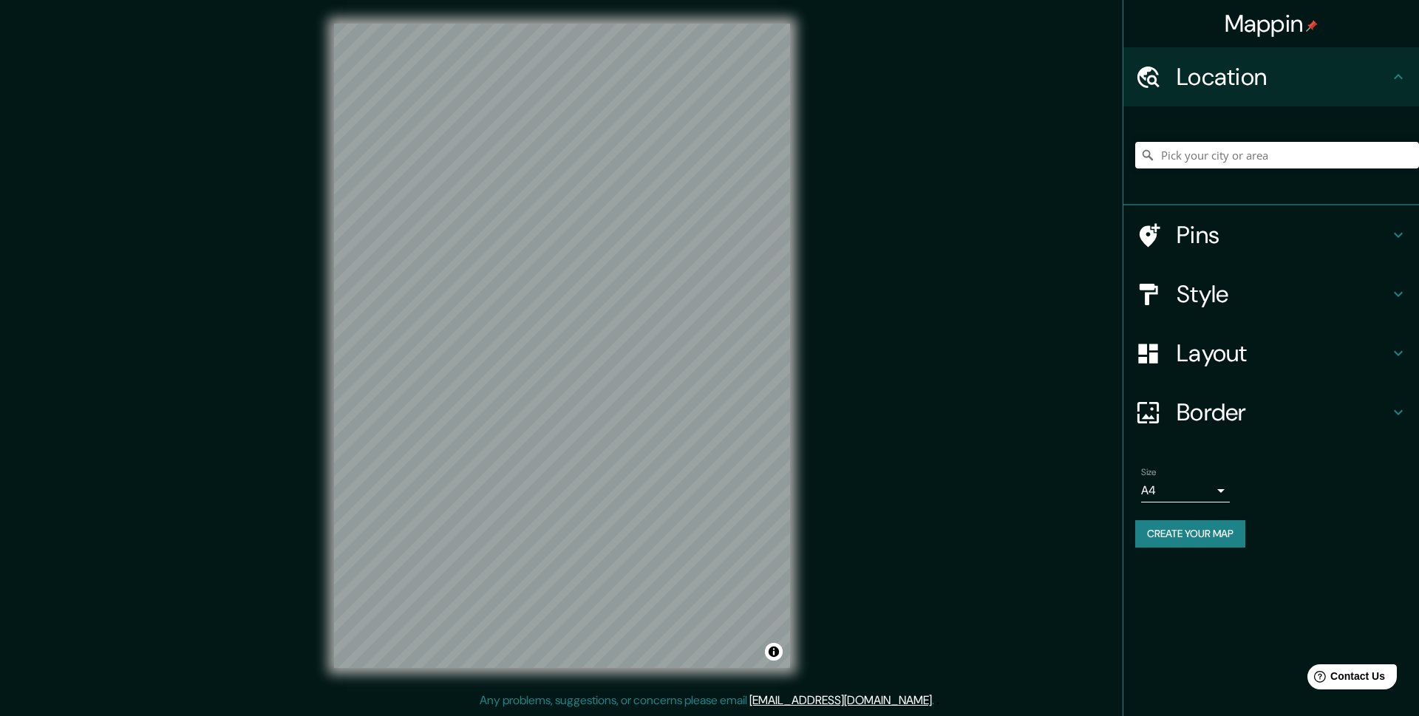
click at [1191, 542] on button "Create your map" at bounding box center [1190, 533] width 110 height 27
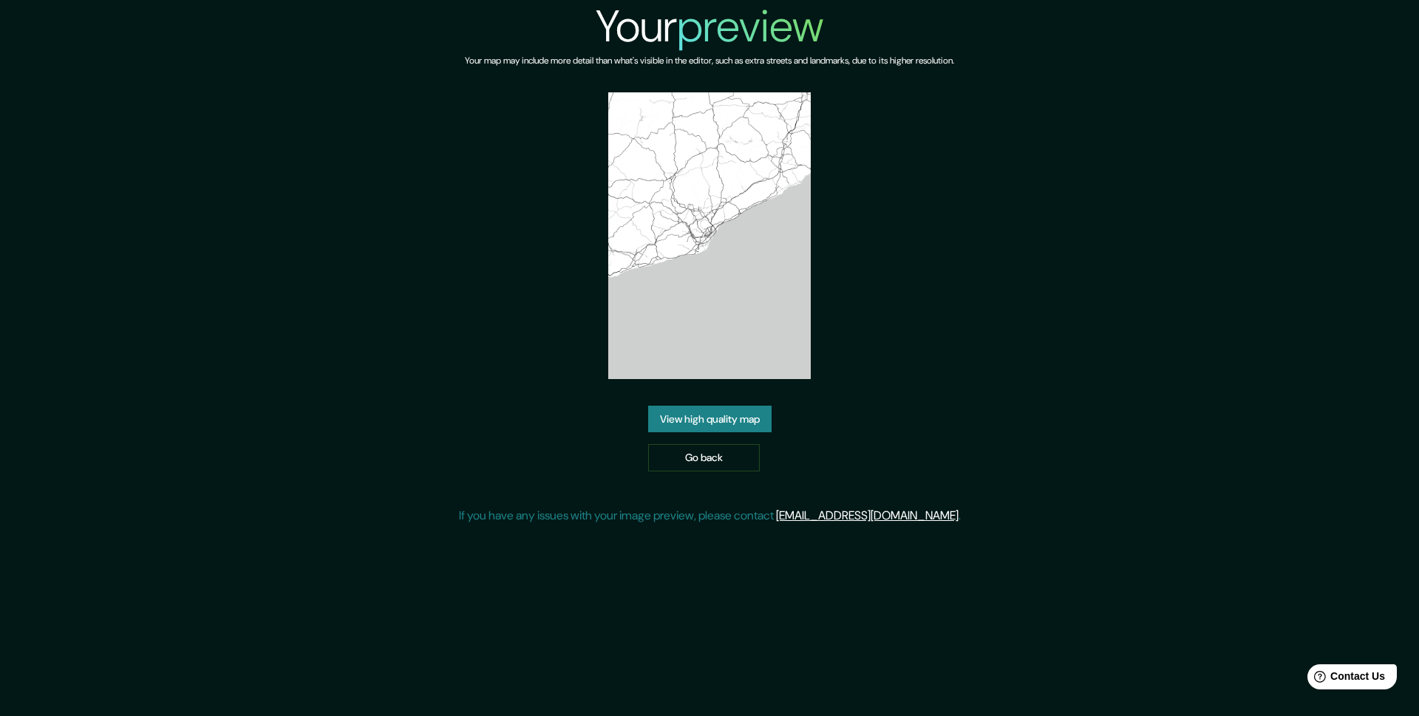
click at [741, 418] on link "View high quality map" at bounding box center [709, 419] width 123 height 27
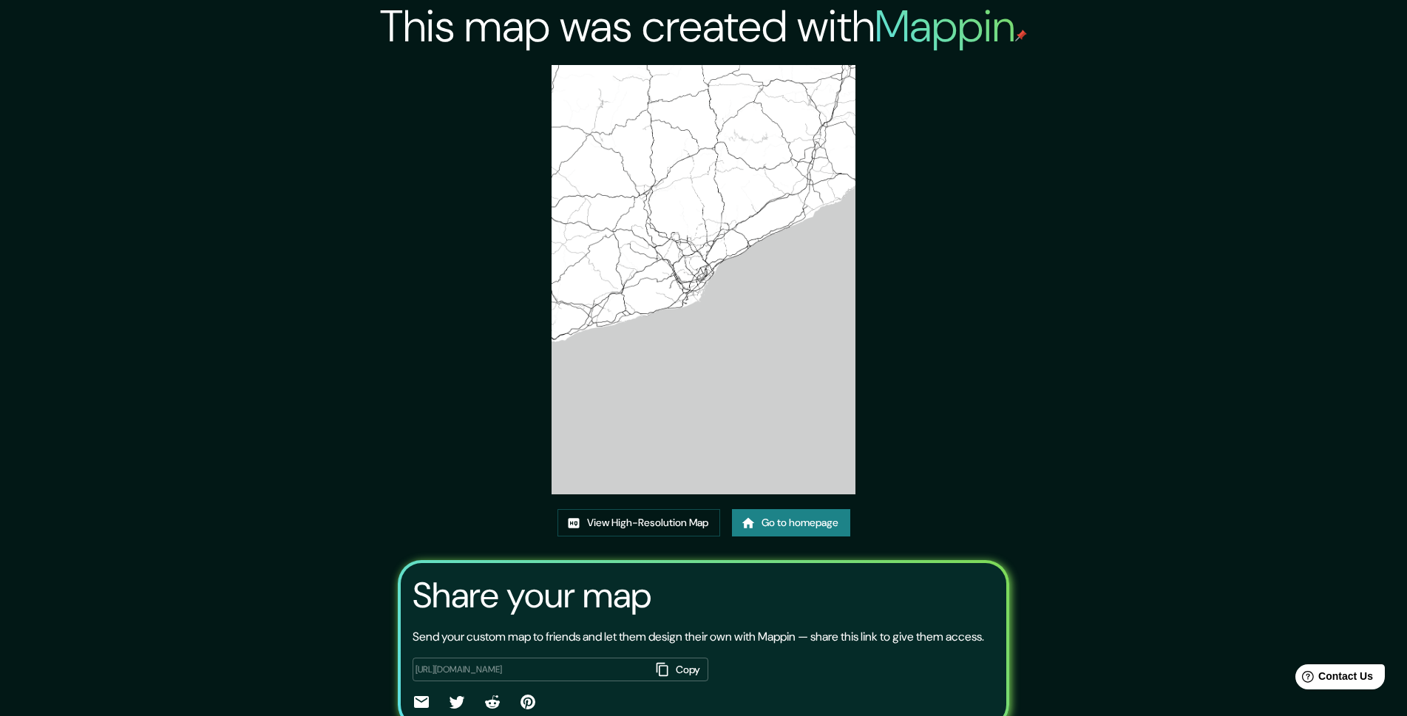
click at [781, 526] on link "Go to homepage" at bounding box center [791, 522] width 118 height 27
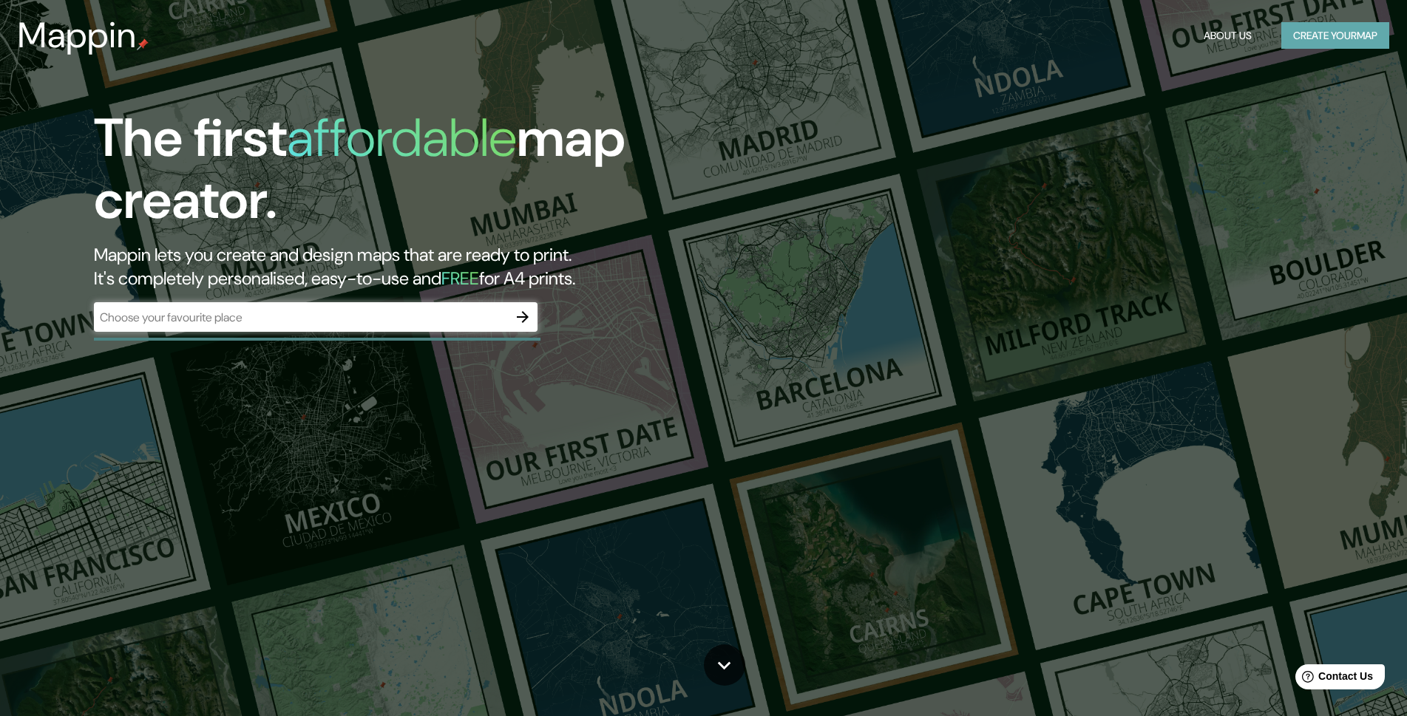
click at [1335, 40] on button "Create your map" at bounding box center [1335, 35] width 108 height 27
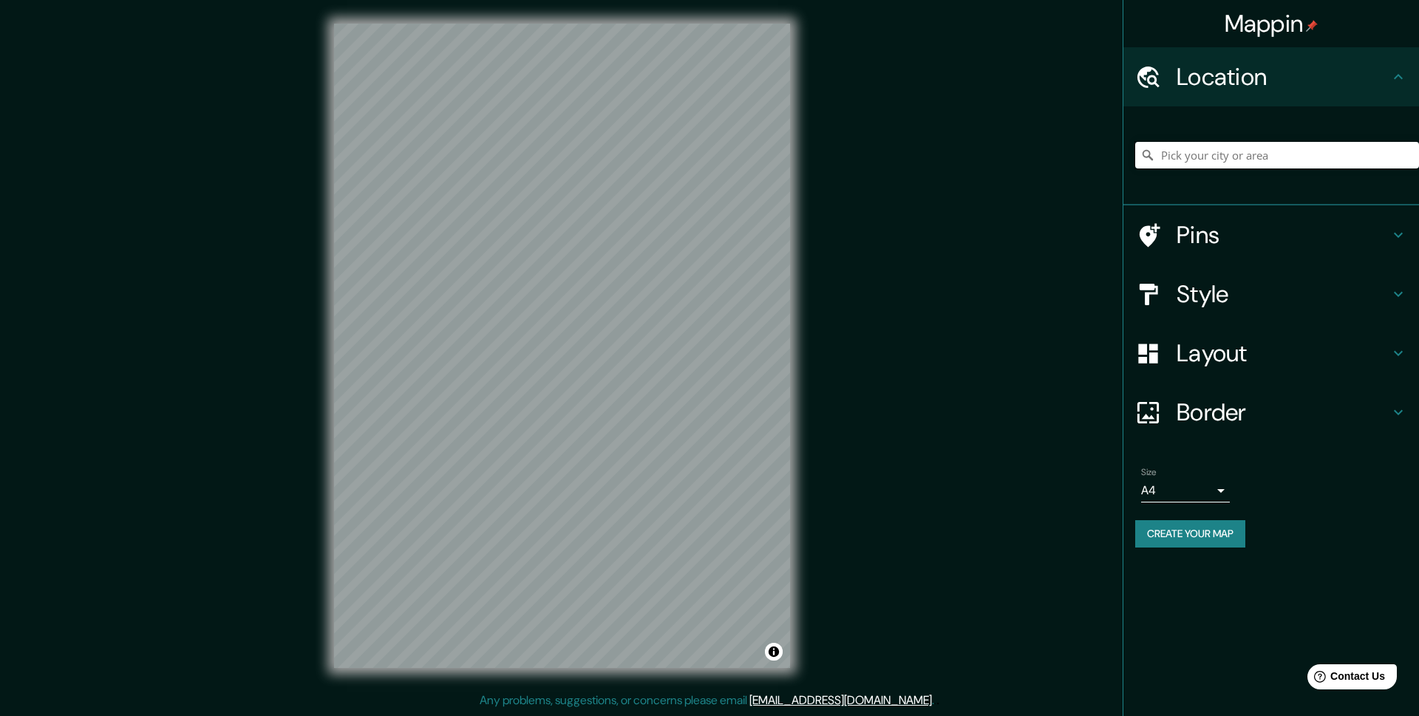
click at [1275, 163] on input "Pick your city or area" at bounding box center [1277, 155] width 284 height 27
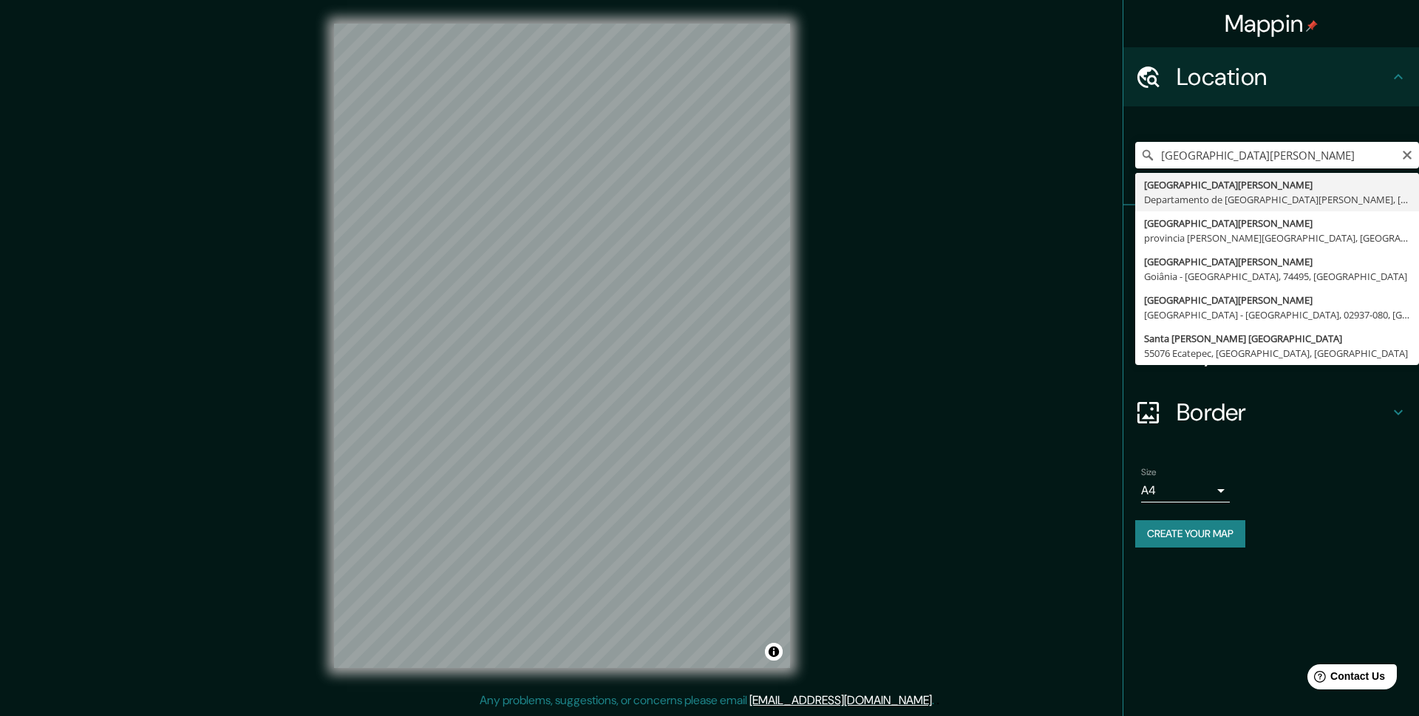
type input "Santa Cruz de la Sierra, Departamento de Santa Cruz, Bolivia"
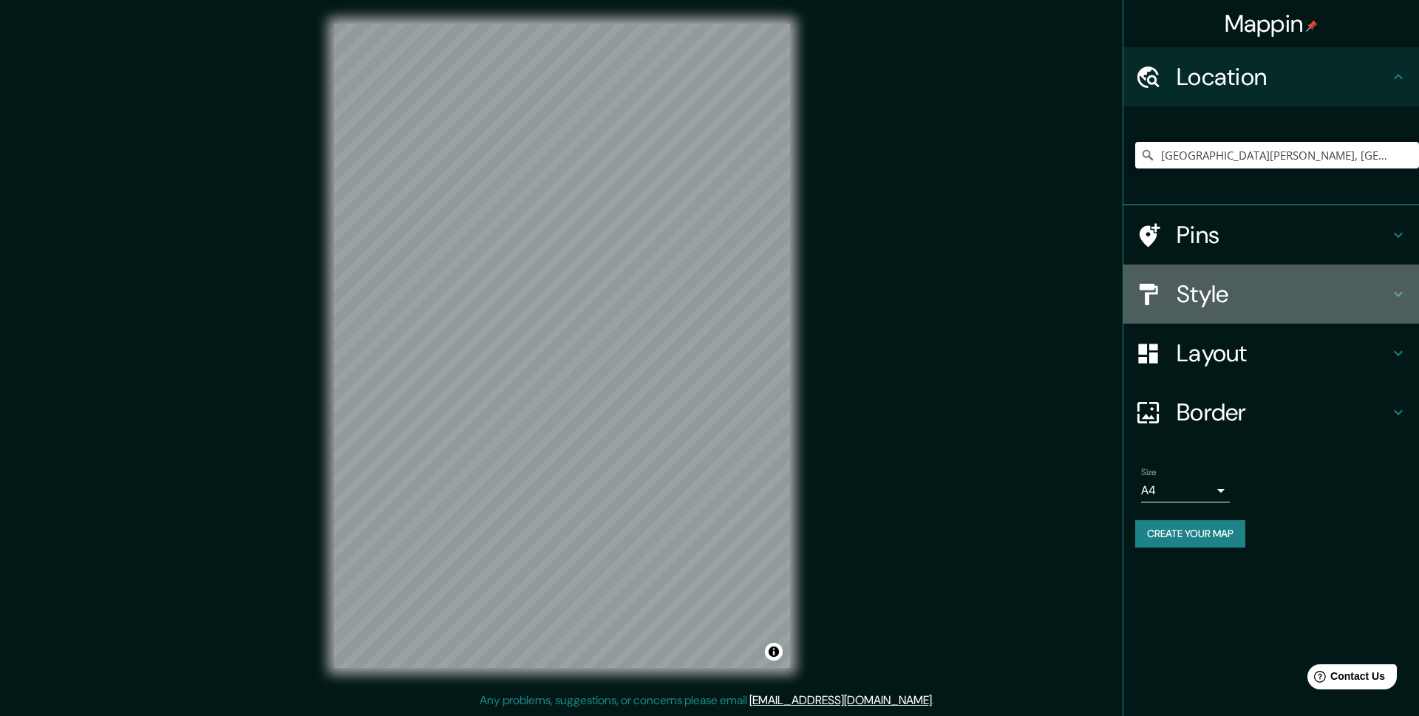
click at [1396, 293] on icon at bounding box center [1399, 294] width 18 height 18
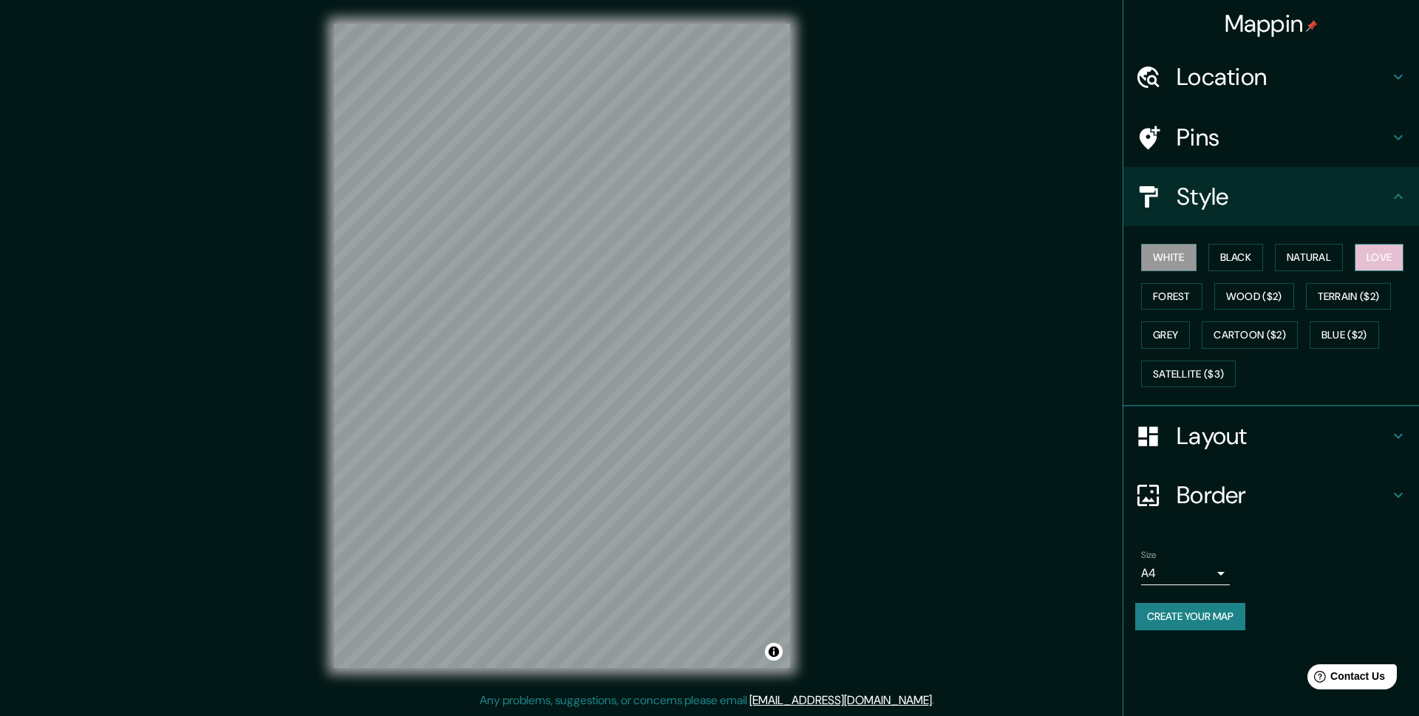
click at [1387, 256] on button "Love" at bounding box center [1379, 257] width 49 height 27
click at [1217, 619] on button "Create your map" at bounding box center [1190, 616] width 110 height 27
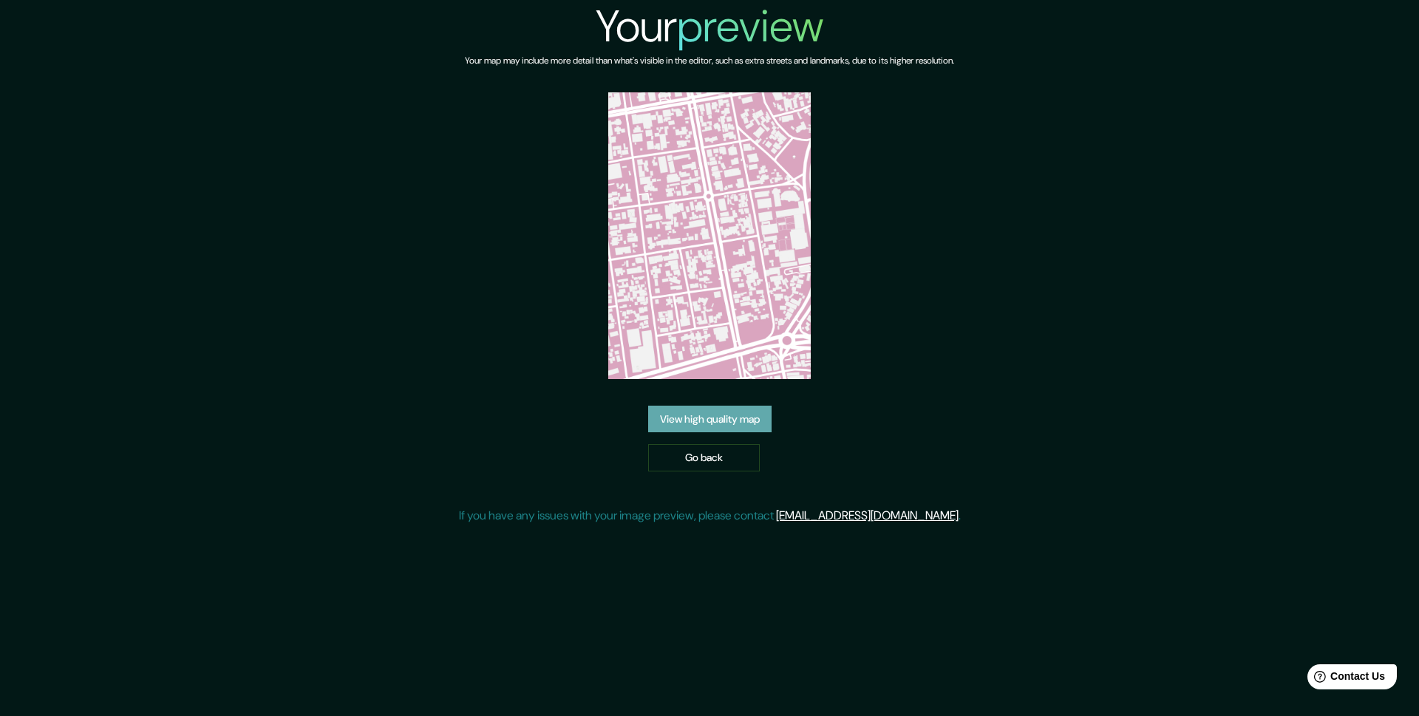
click at [727, 413] on link "View high quality map" at bounding box center [709, 419] width 123 height 27
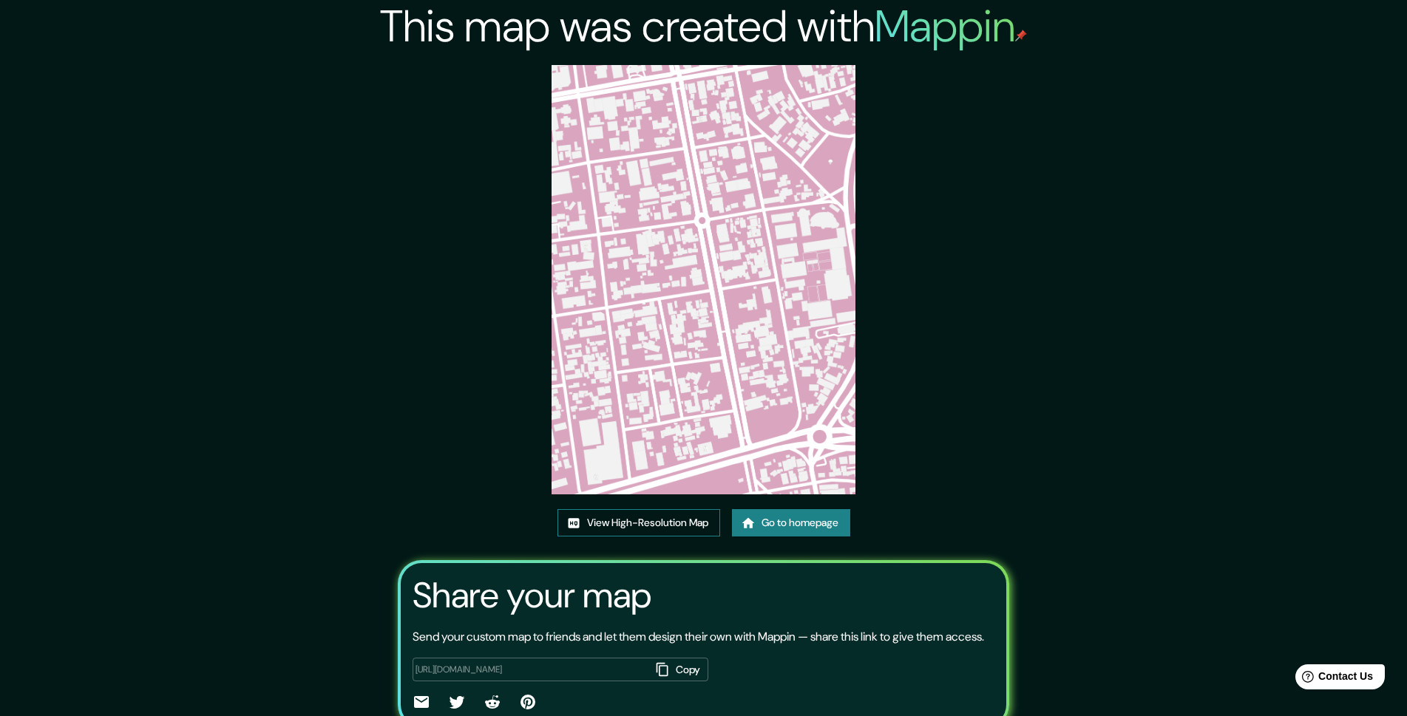
click at [658, 530] on link "View High-Resolution Map" at bounding box center [638, 522] width 163 height 27
